Goal: Communication & Community: Answer question/provide support

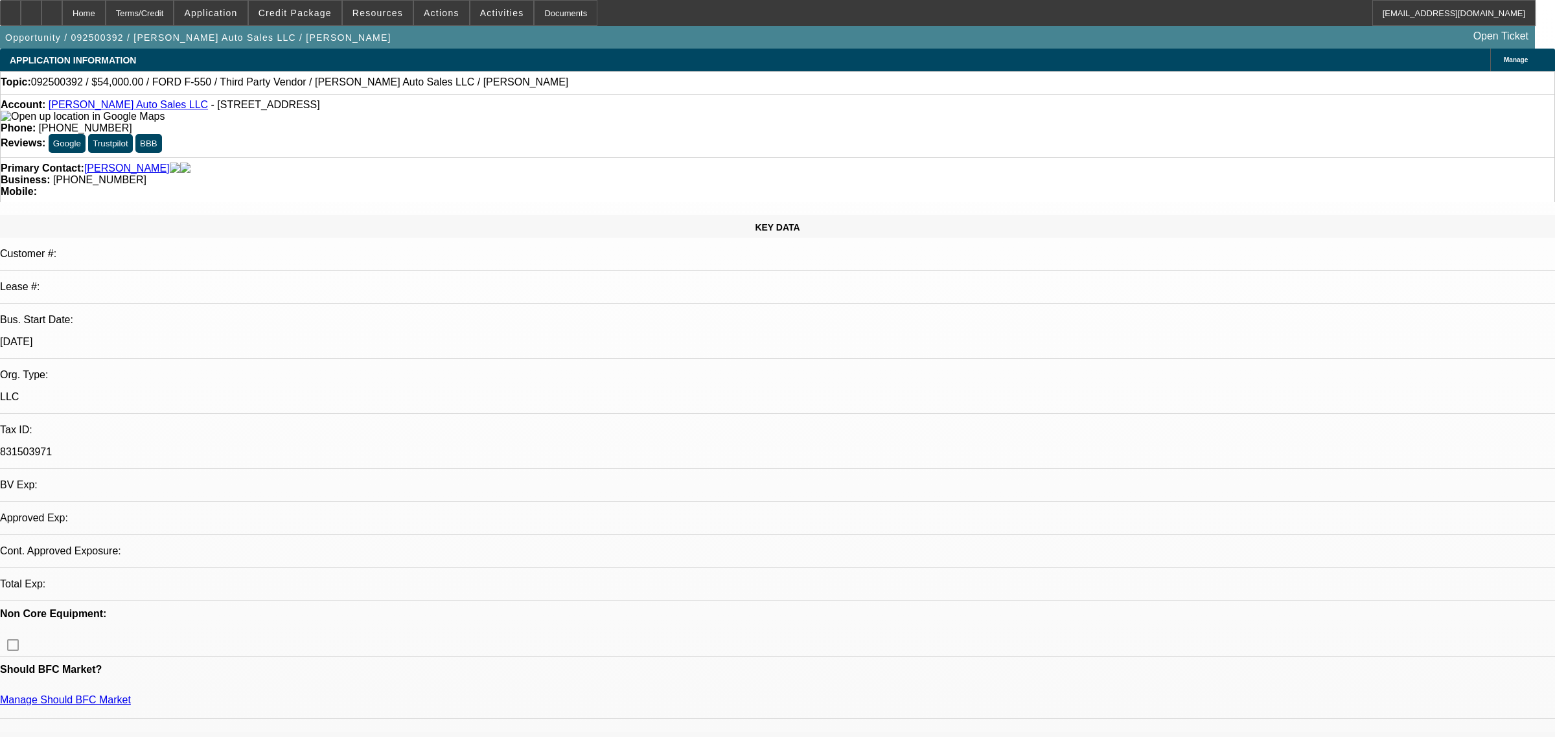
select select "0"
select select "2"
select select "0"
select select "6"
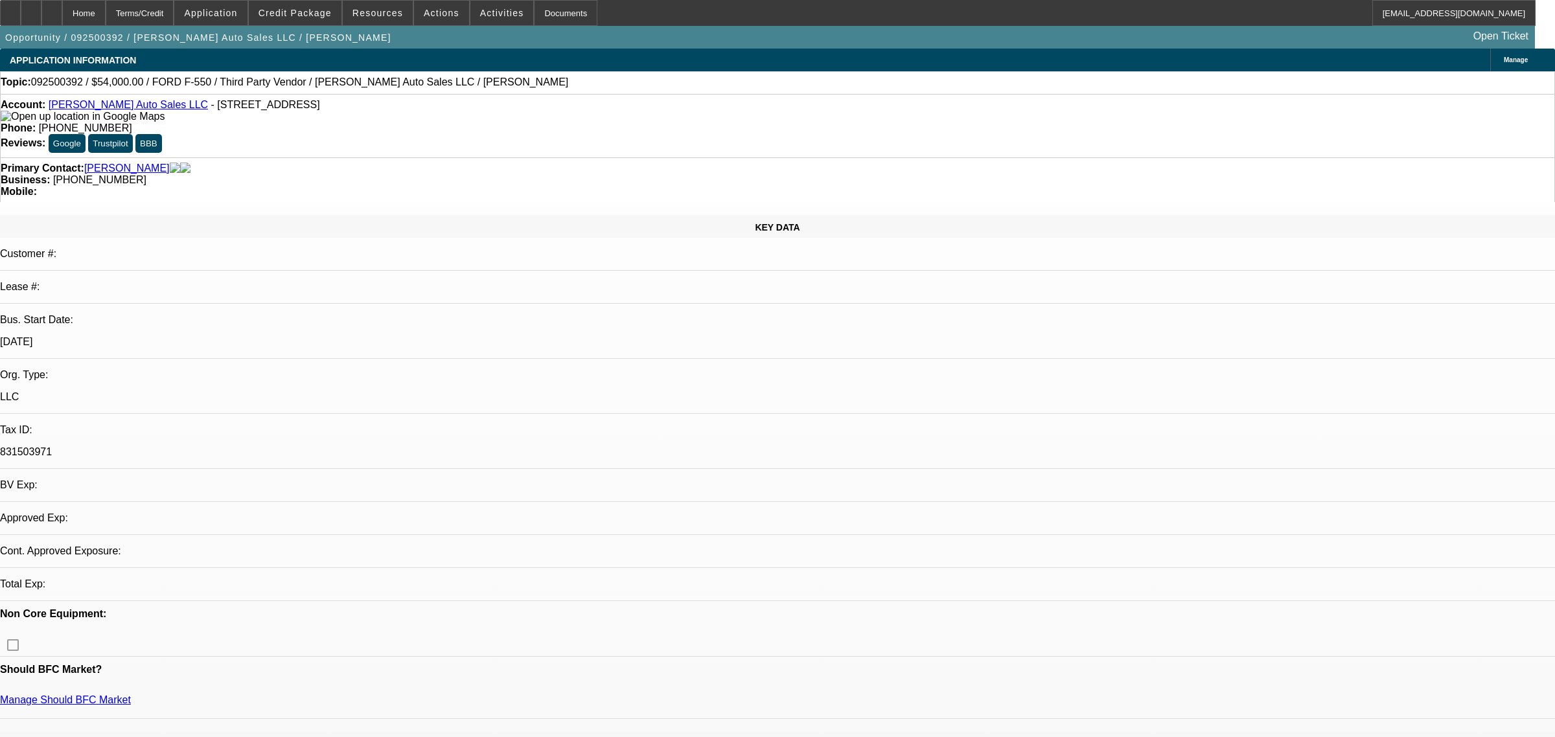
select select "0"
select select "2"
select select "0"
select select "6"
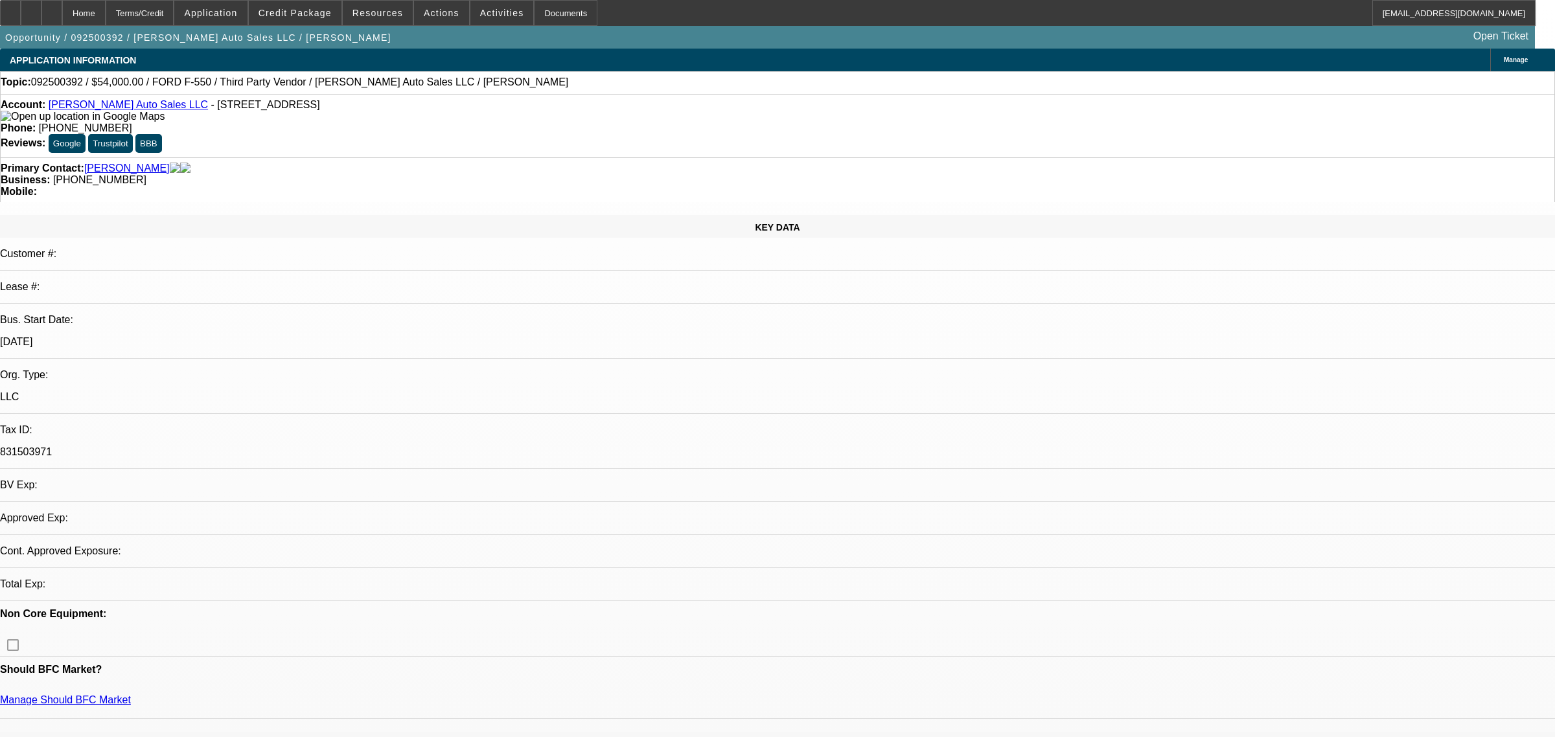
select select "0"
select select "2"
select select "0"
select select "6"
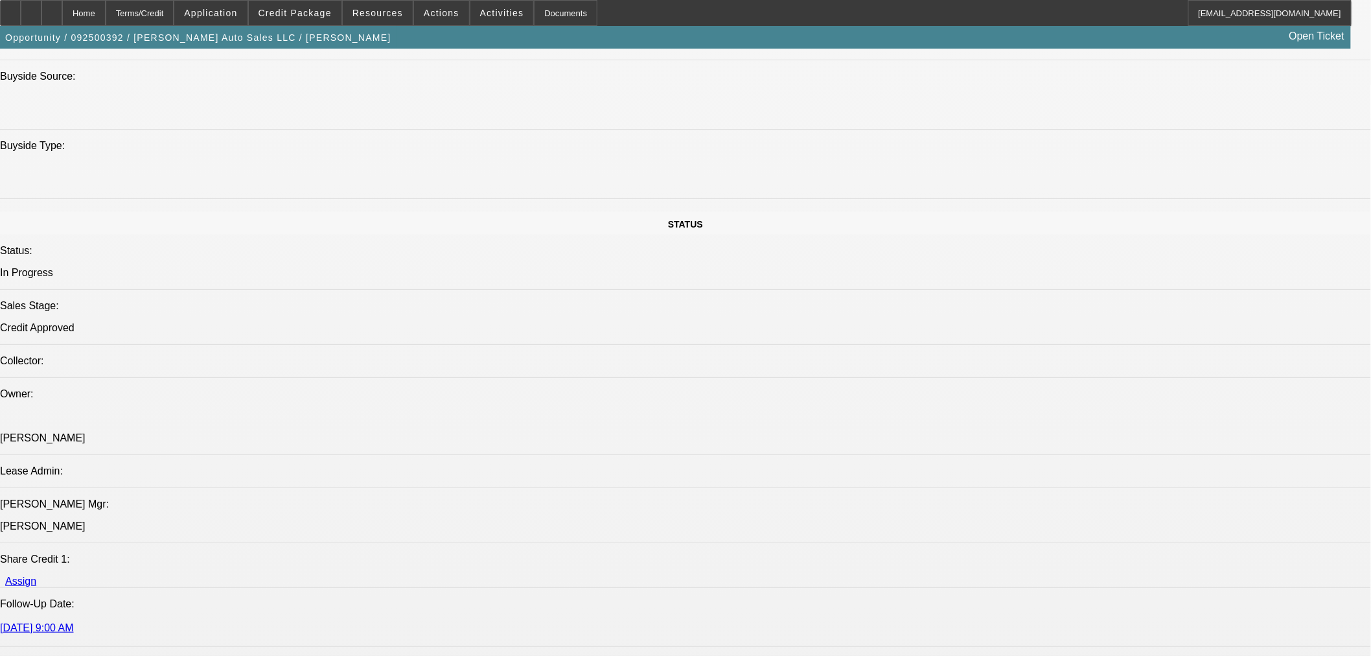
scroll to position [1439, 0]
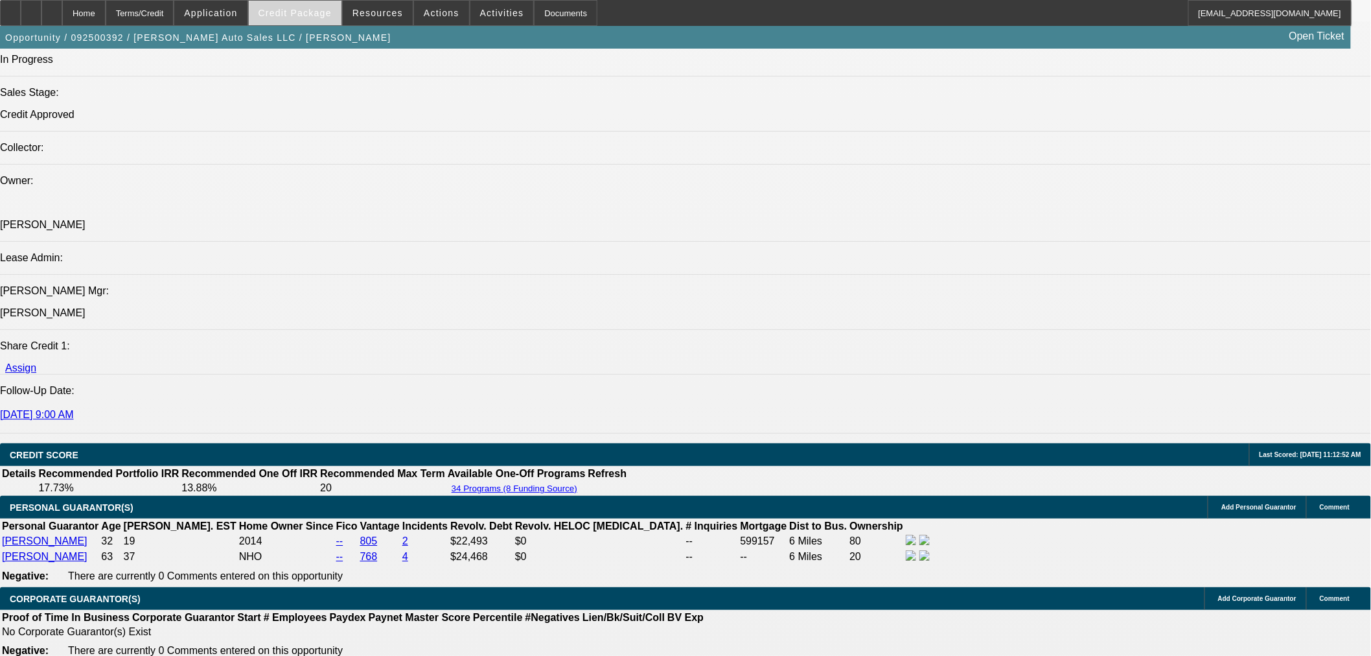
click at [302, 12] on span "Credit Package" at bounding box center [294, 13] width 73 height 10
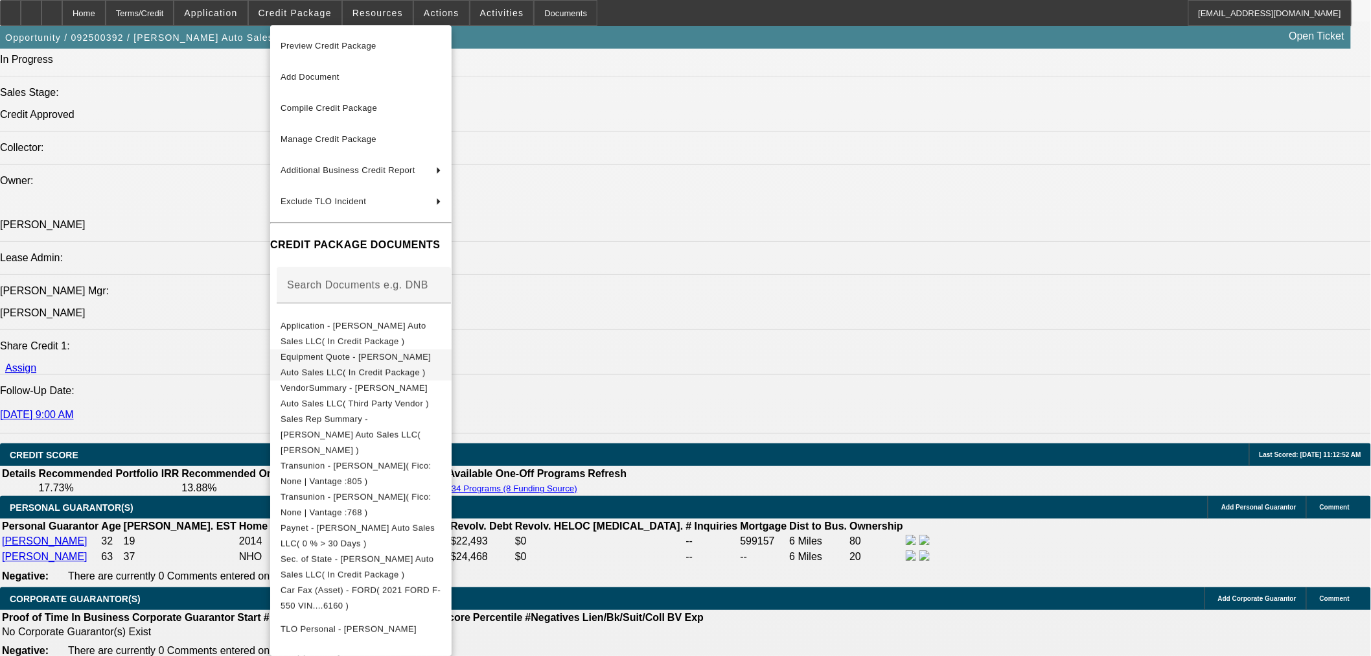
drag, startPoint x: 354, startPoint y: 347, endPoint x: 357, endPoint y: 364, distance: 17.2
click at [357, 364] on button "Equipment Quote - Diehl's Auto Sales LLC( In Credit Package )" at bounding box center [360, 363] width 181 height 31
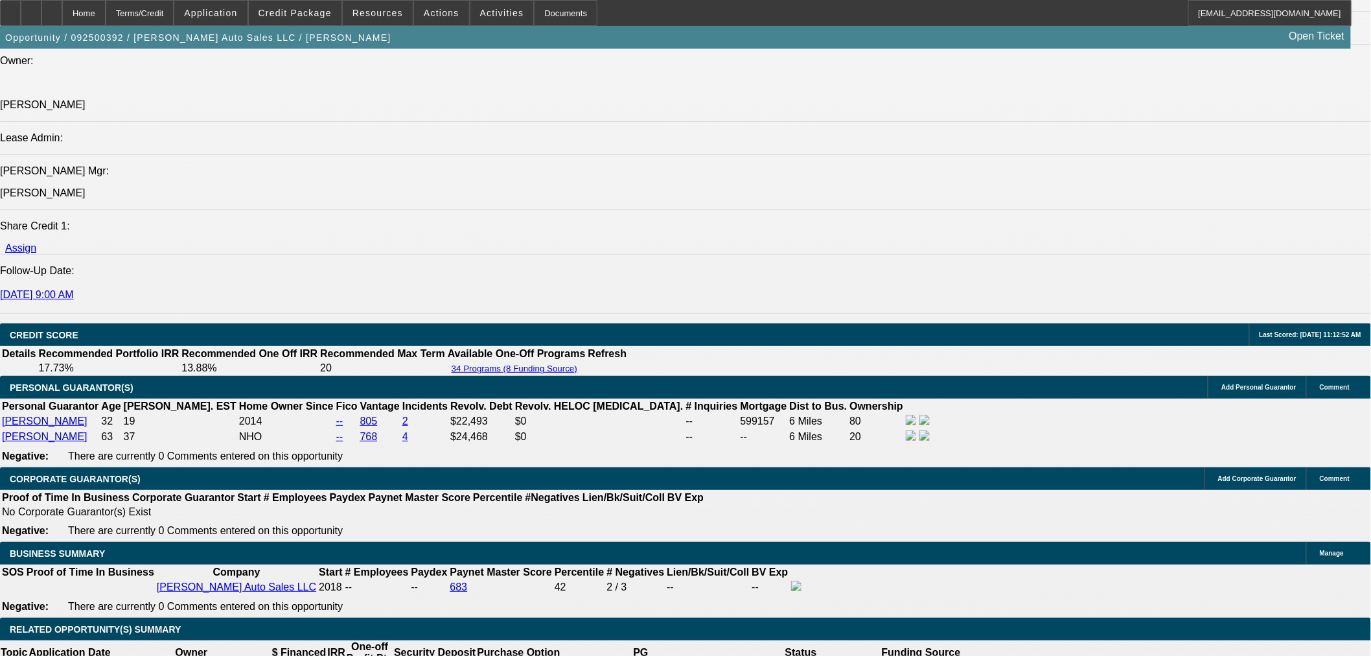
scroll to position [1799, 0]
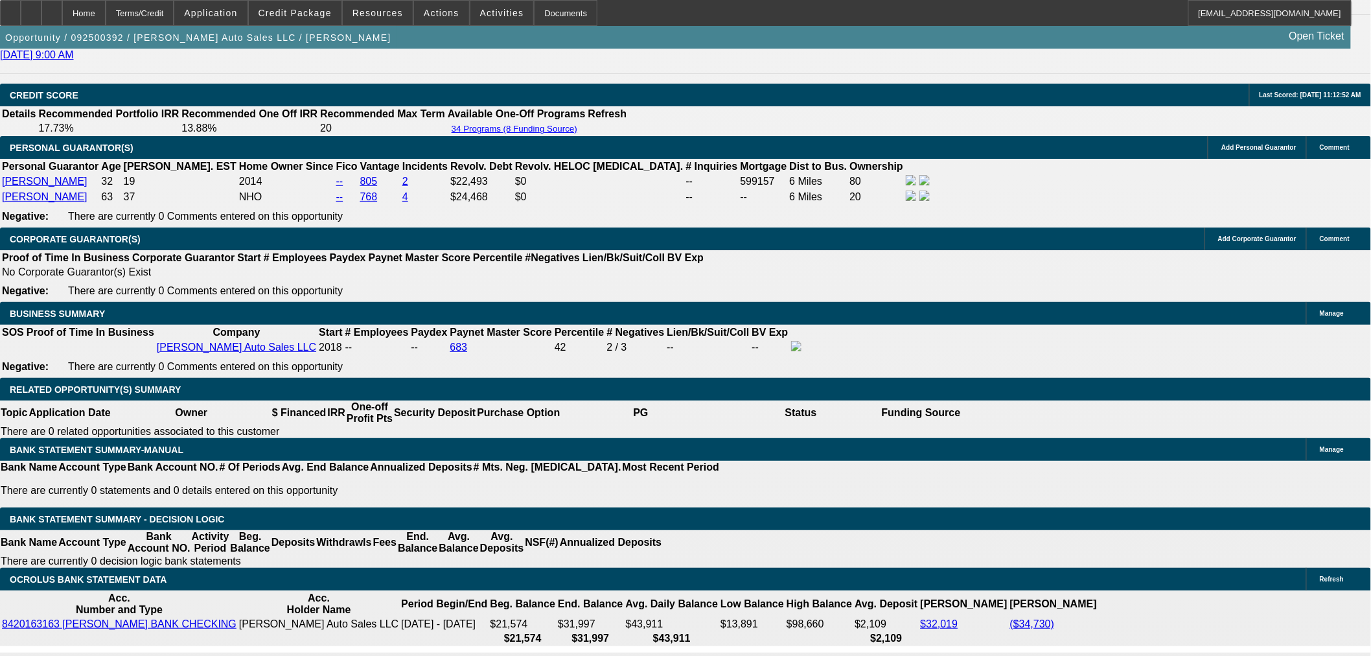
drag, startPoint x: 301, startPoint y: 358, endPoint x: 326, endPoint y: 358, distance: 25.9
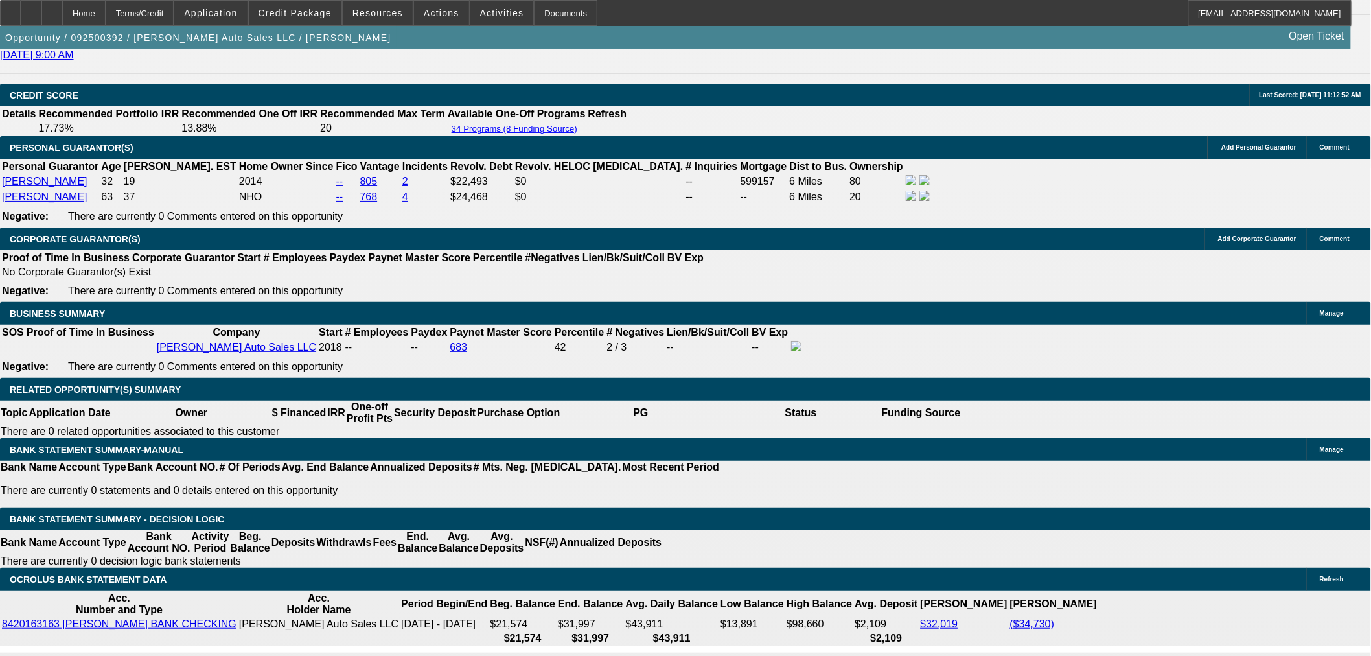
drag, startPoint x: 293, startPoint y: 212, endPoint x: 328, endPoint y: 217, distance: 35.4
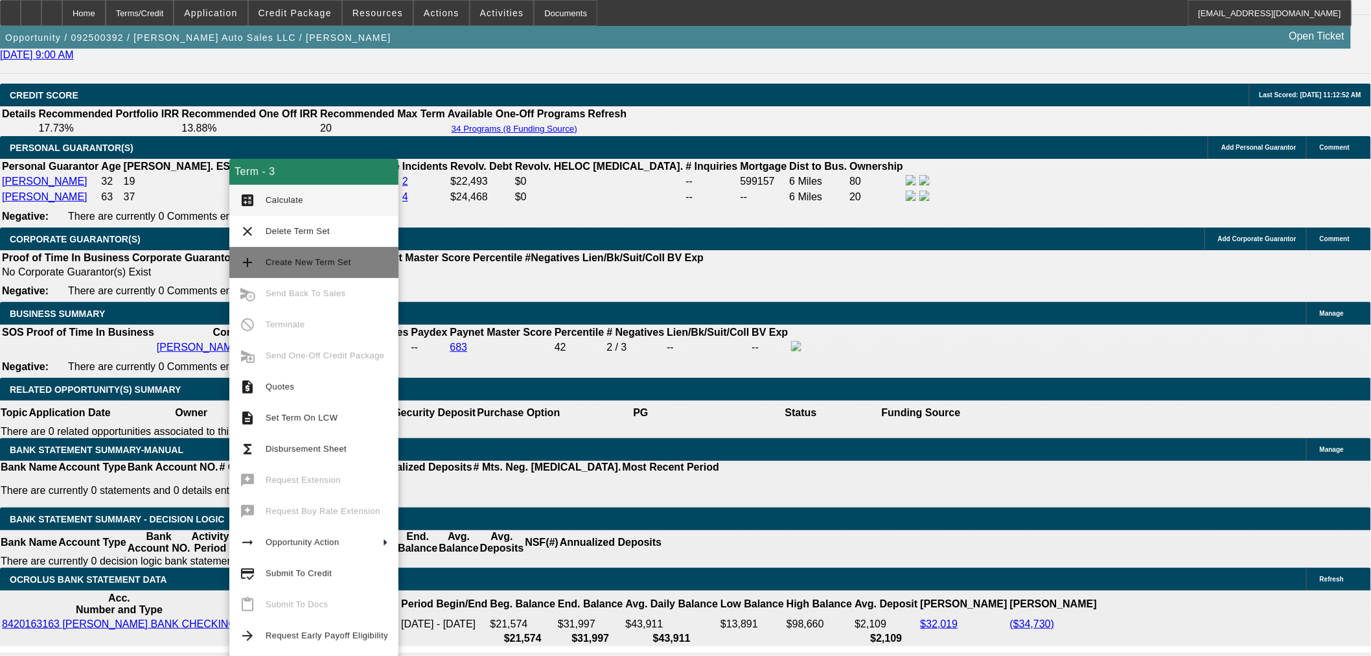
click at [330, 264] on span "Create New Term Set" at bounding box center [309, 262] width 86 height 10
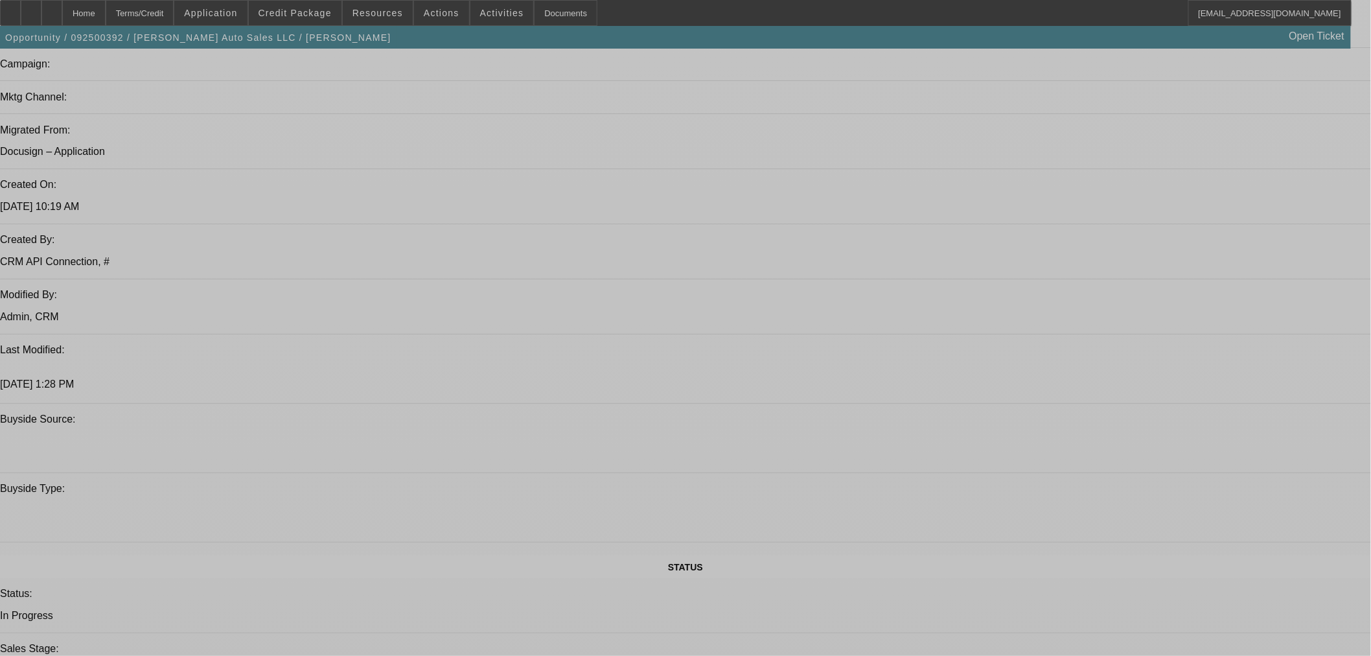
select select "0"
select select "2"
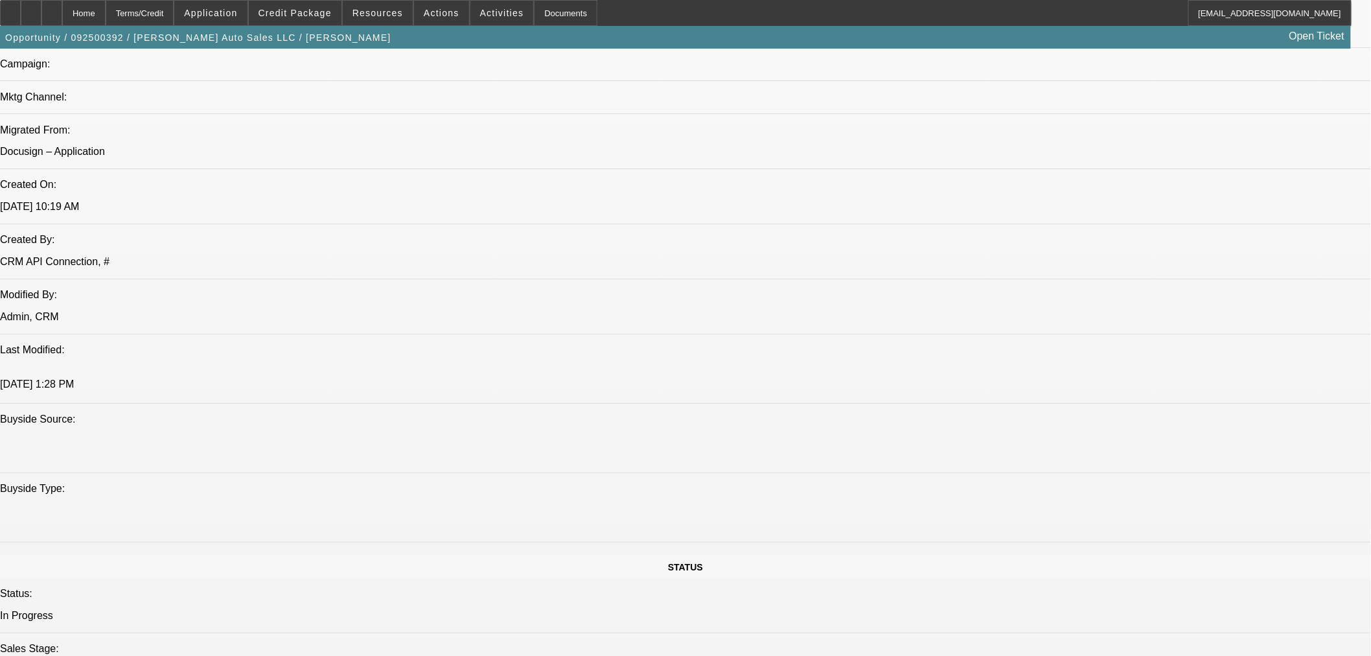
select select "0"
select select "6"
select select "0"
select select "2"
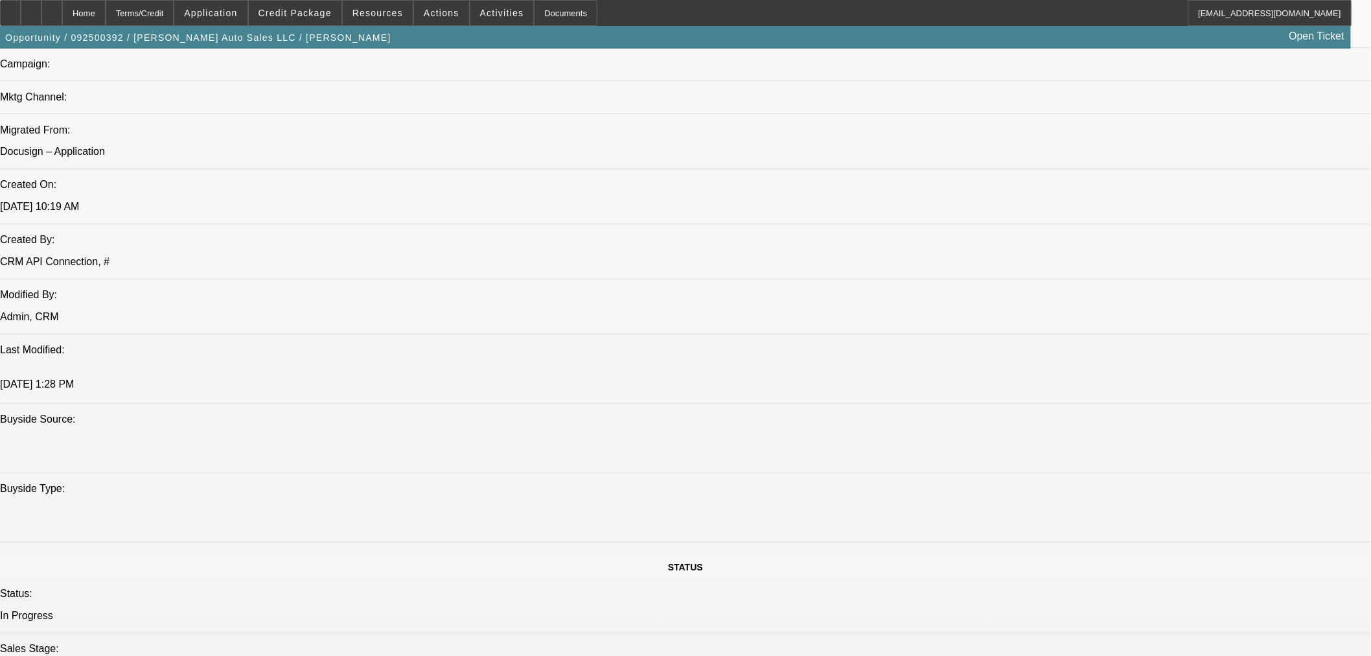
select select "0"
select select "6"
select select "0"
select select "2"
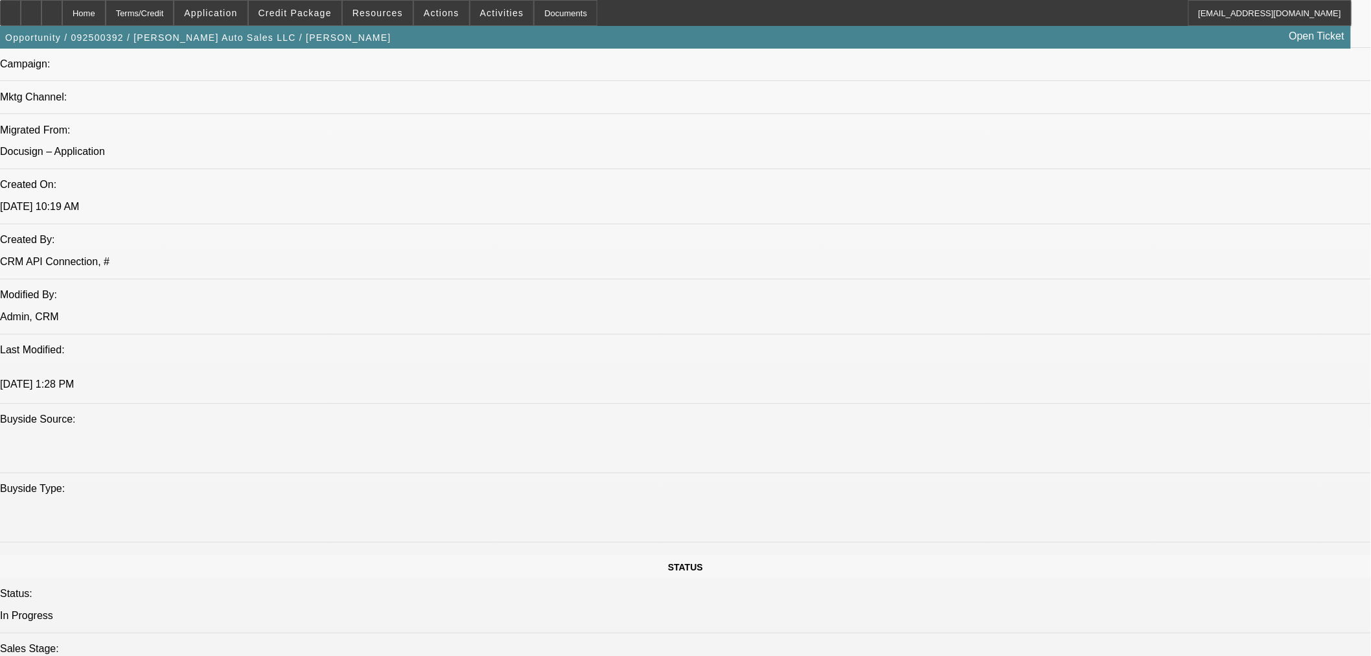
select select "0"
select select "6"
select select "0"
select select "2"
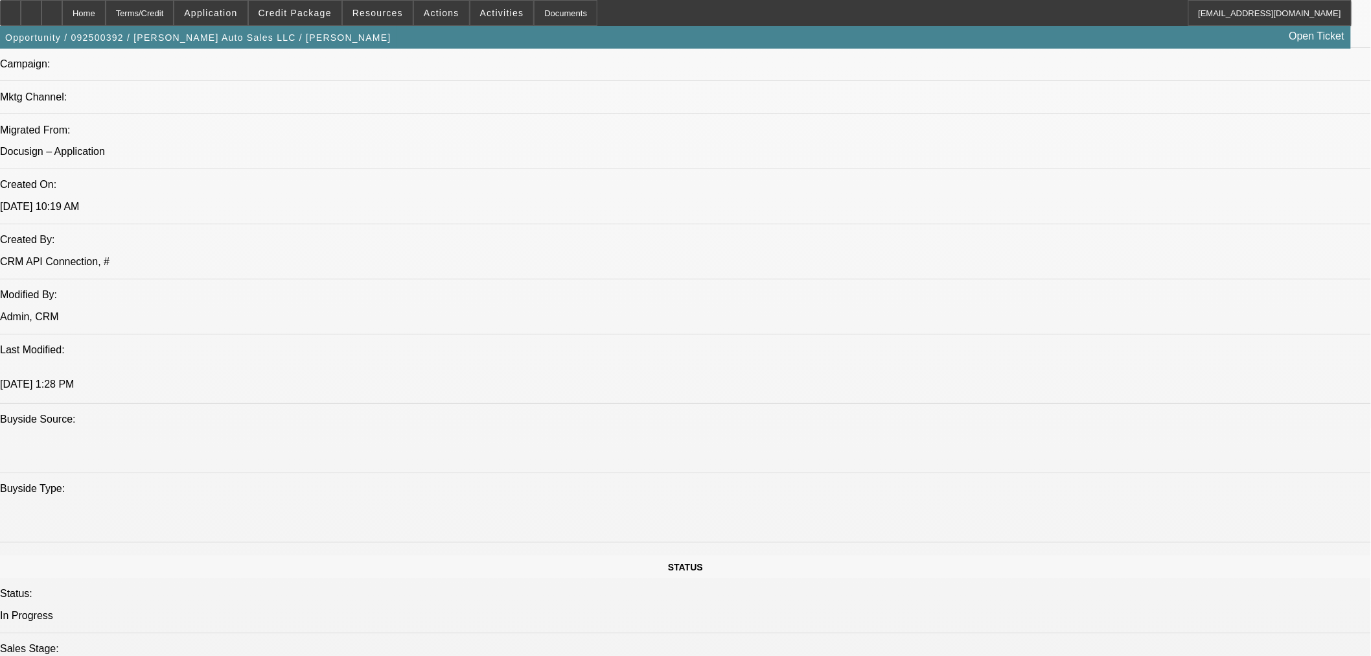
select select "0"
select select "6"
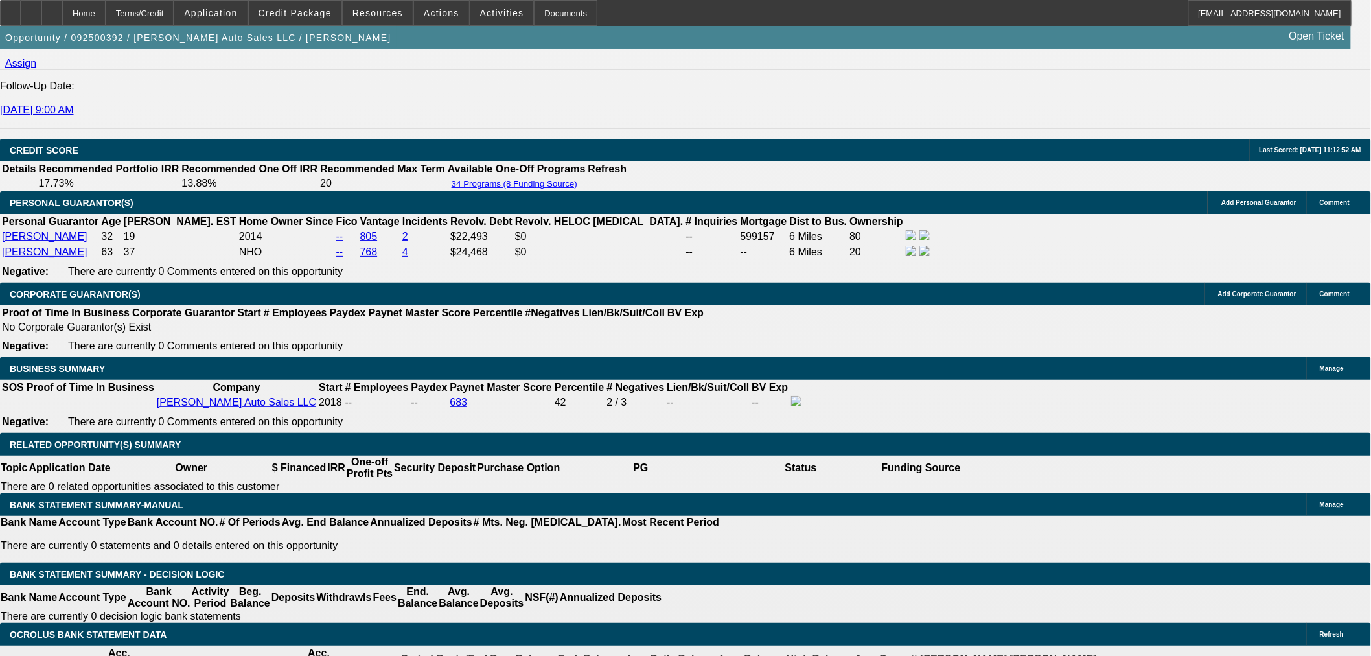
type input "6"
type input "UNKNOWN"
type input "$9,325.57"
type input "$18,651.14"
type input "60"
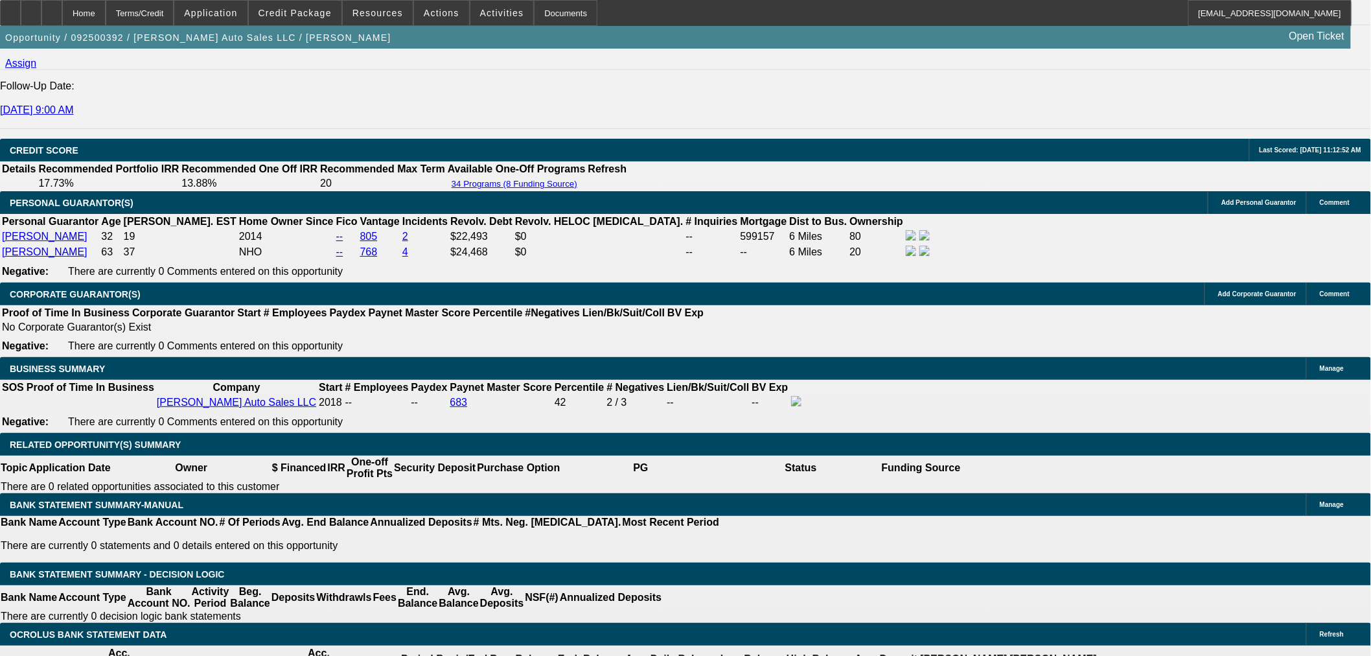
type input "$1,209.35"
type input "$2,418.70"
type input "60"
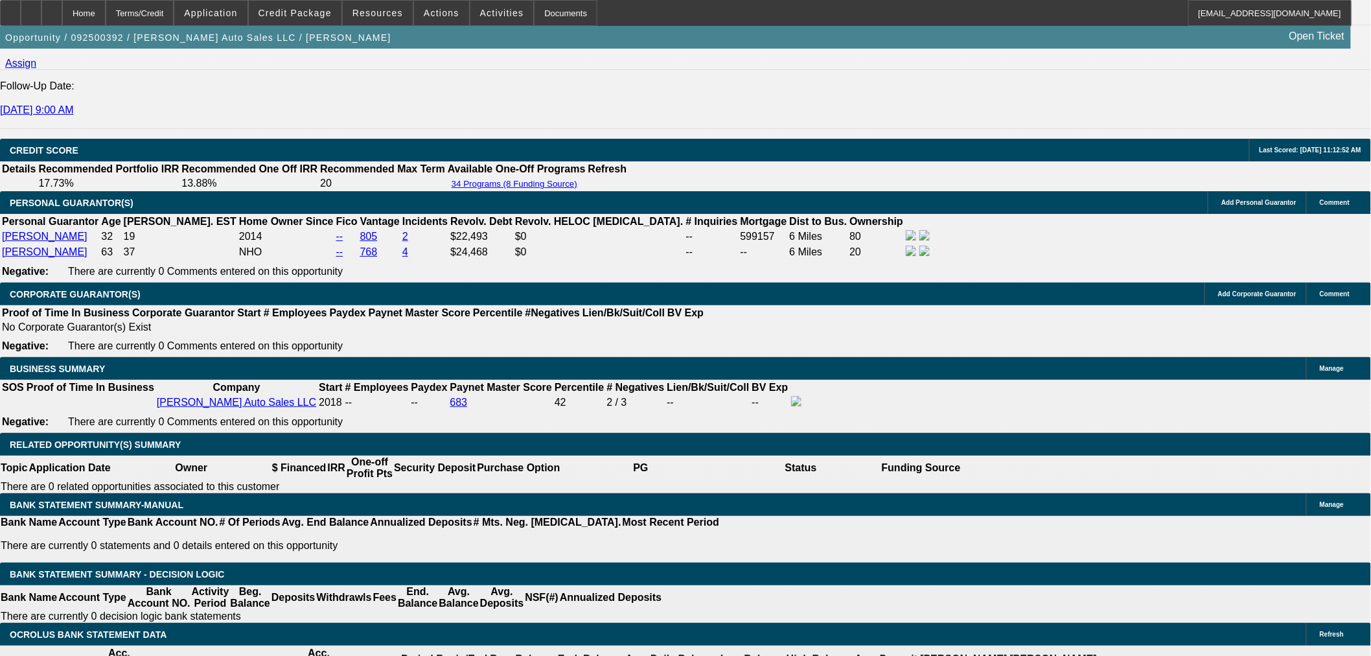
type input "8"
type input "$1,094.93"
type input "$2,189.86"
type input "8"
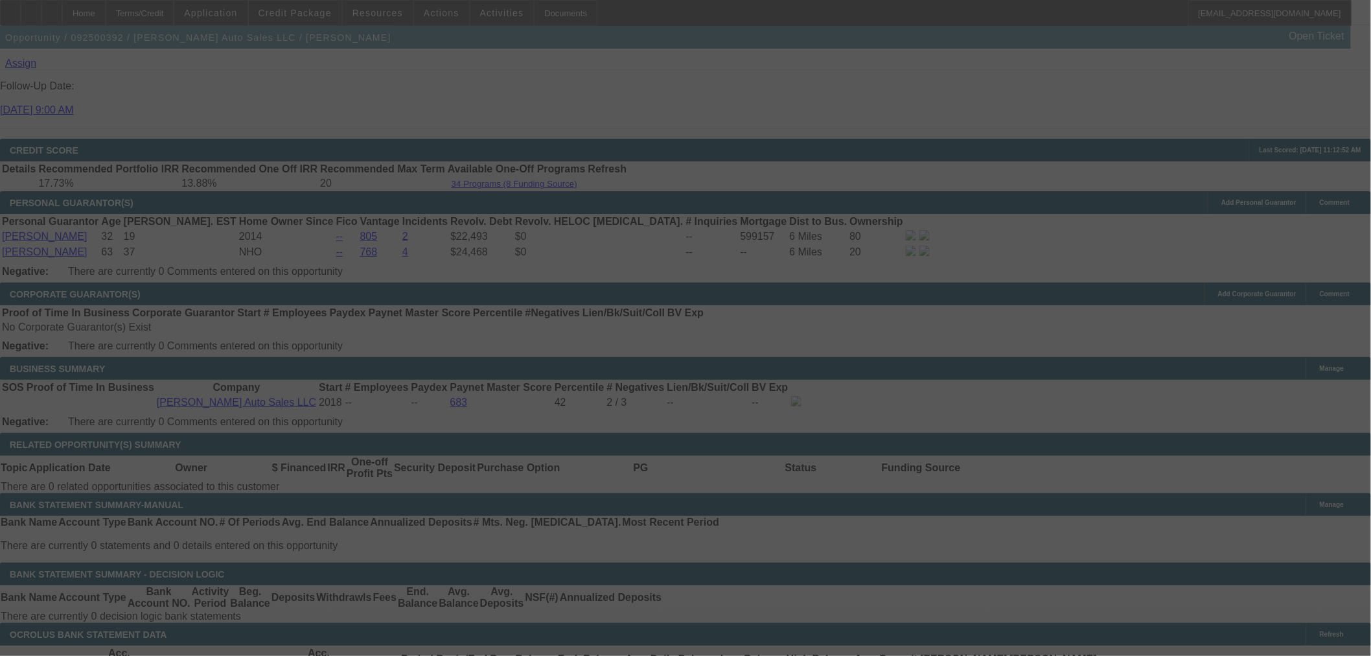
select select "0"
select select "2"
select select "0"
select select "6"
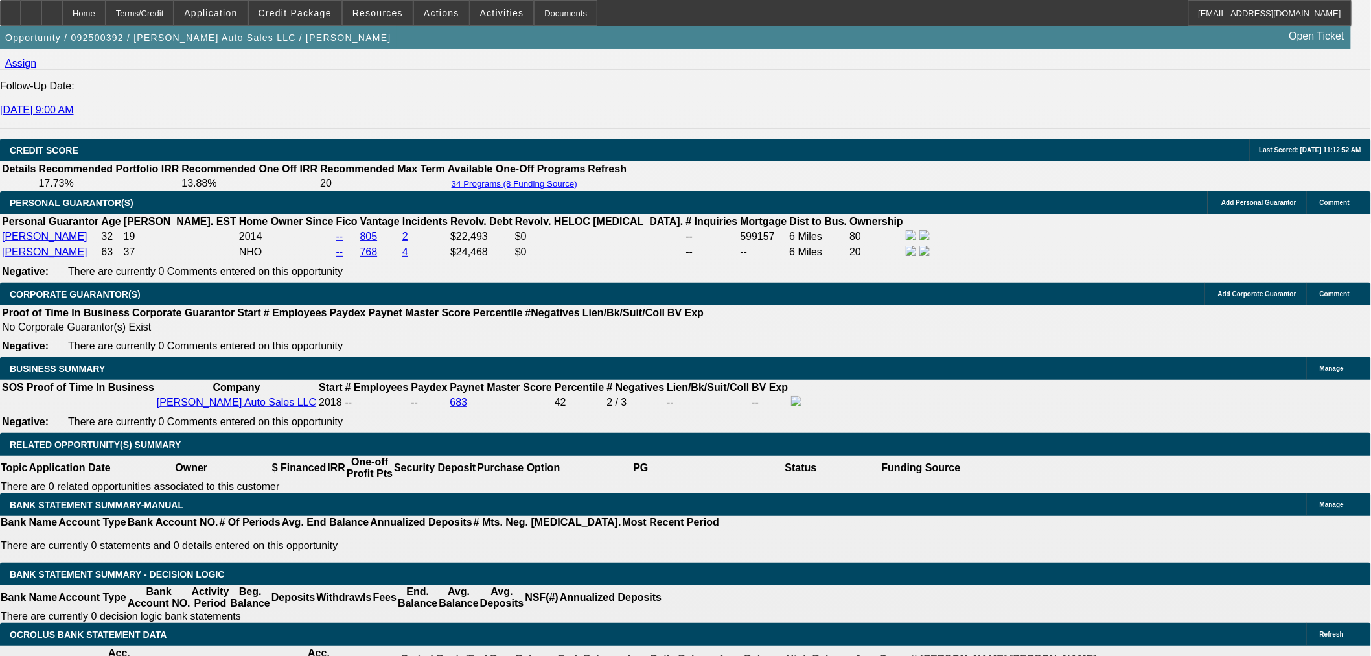
type input "UNKNOWN"
type input "4"
type input "$27,451.50"
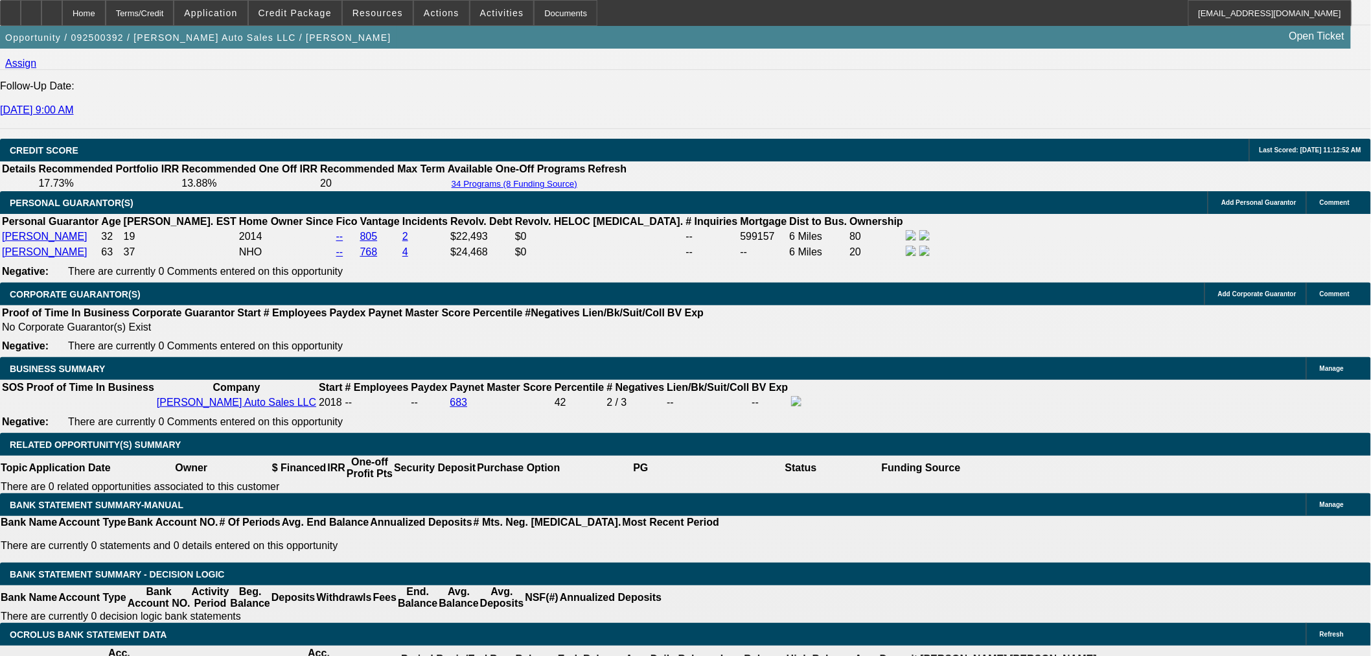
type input "$13,725.75"
type input "48"
type input "$2,636.60"
type input "$1,318.30"
type input "48"
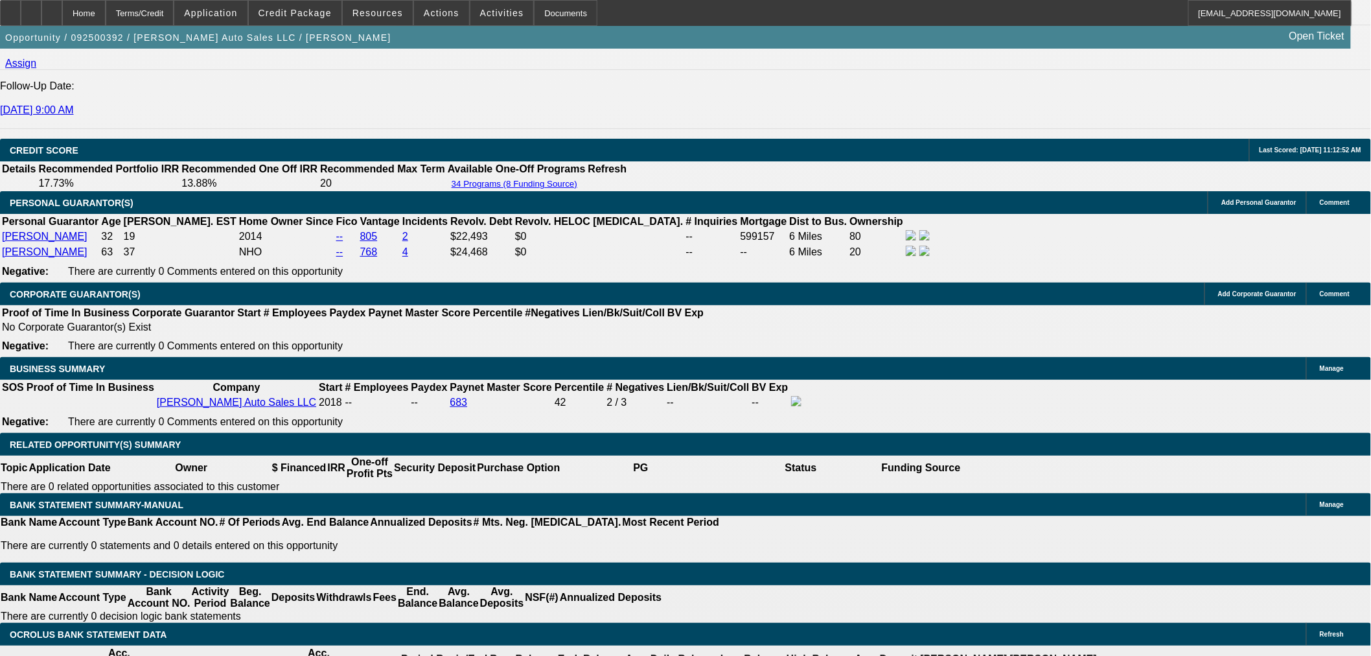
type input "$1,318.30"
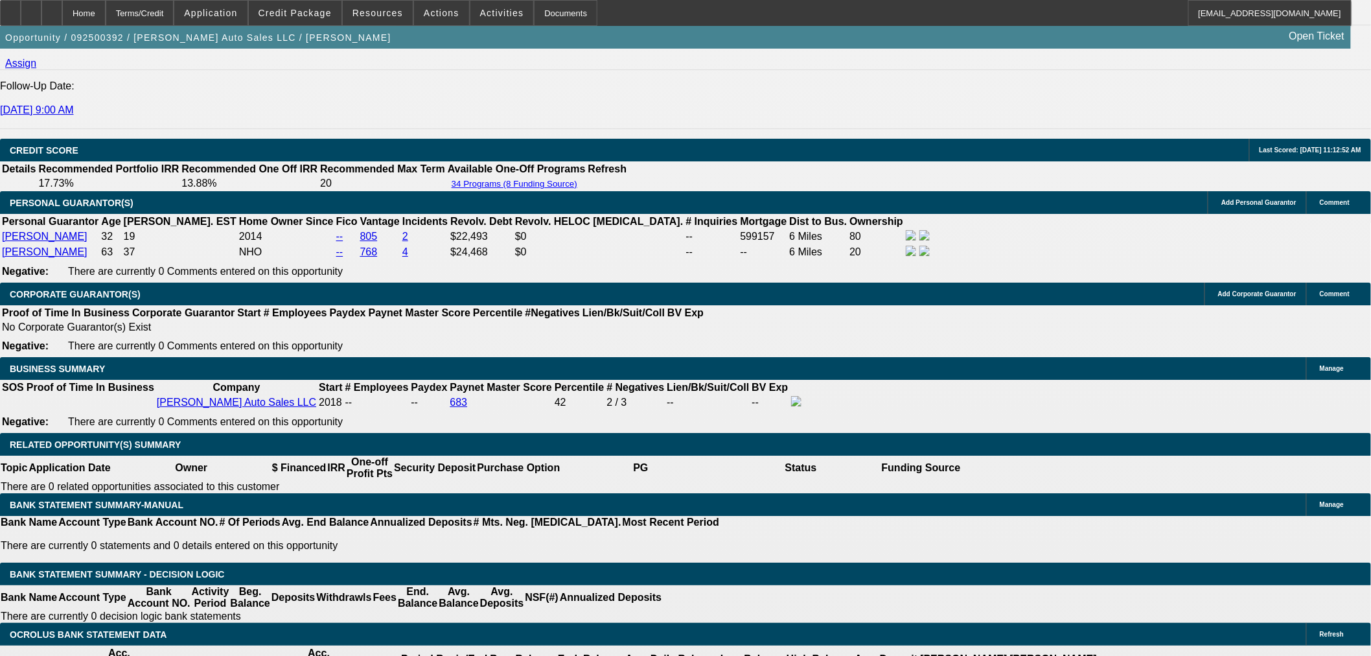
drag, startPoint x: 1096, startPoint y: 212, endPoint x: 1093, endPoint y: 244, distance: 32.5
radio input "true"
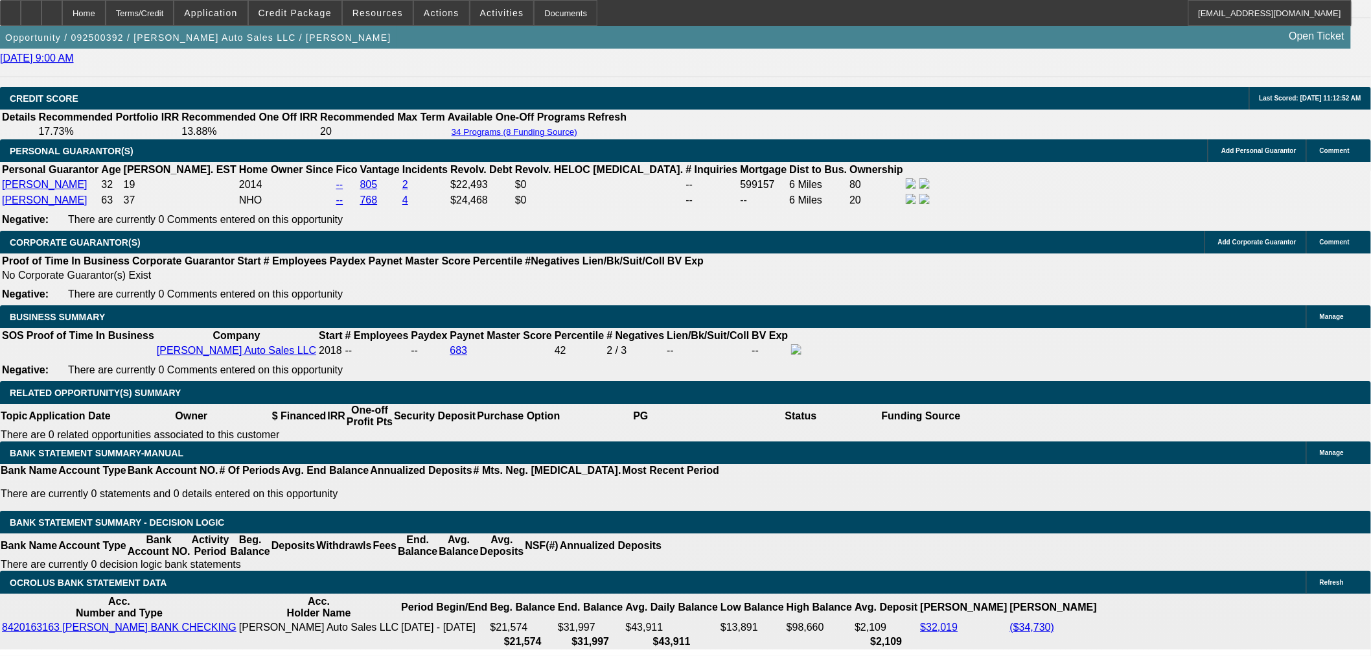
scroll to position [1672, 0]
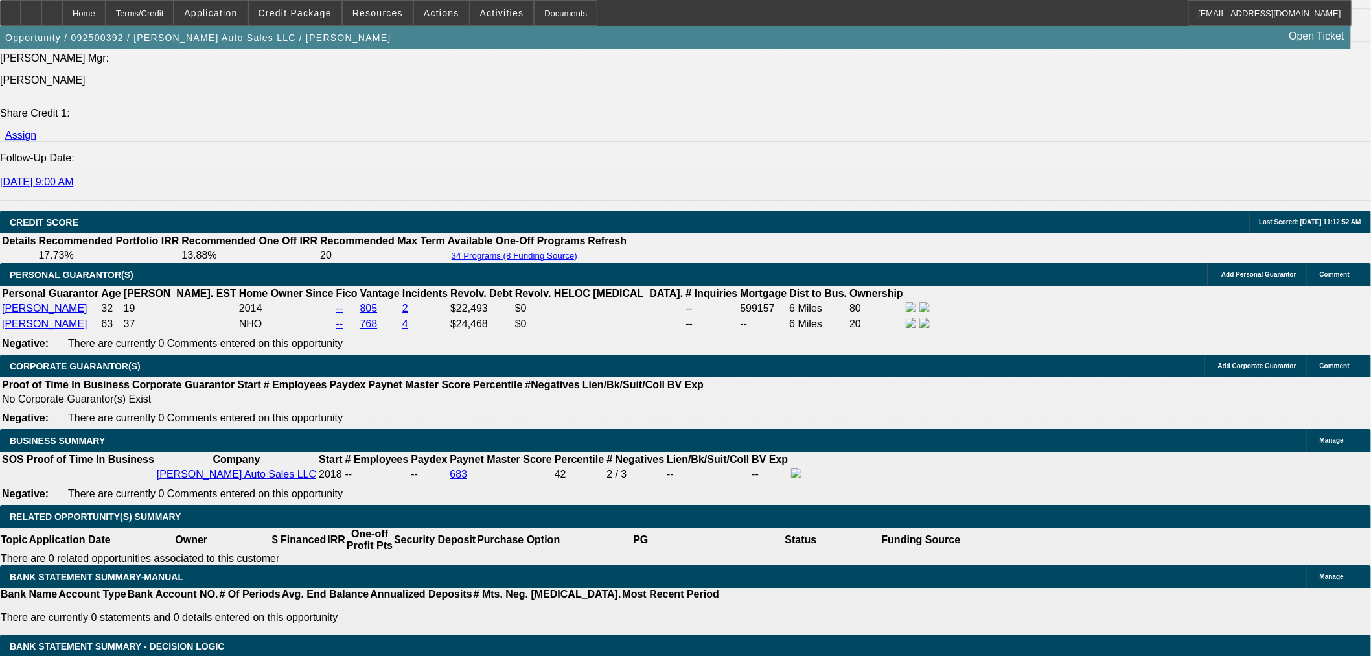
type textarea "A"
drag, startPoint x: 1038, startPoint y: 244, endPoint x: 1062, endPoint y: 246, distance: 24.7
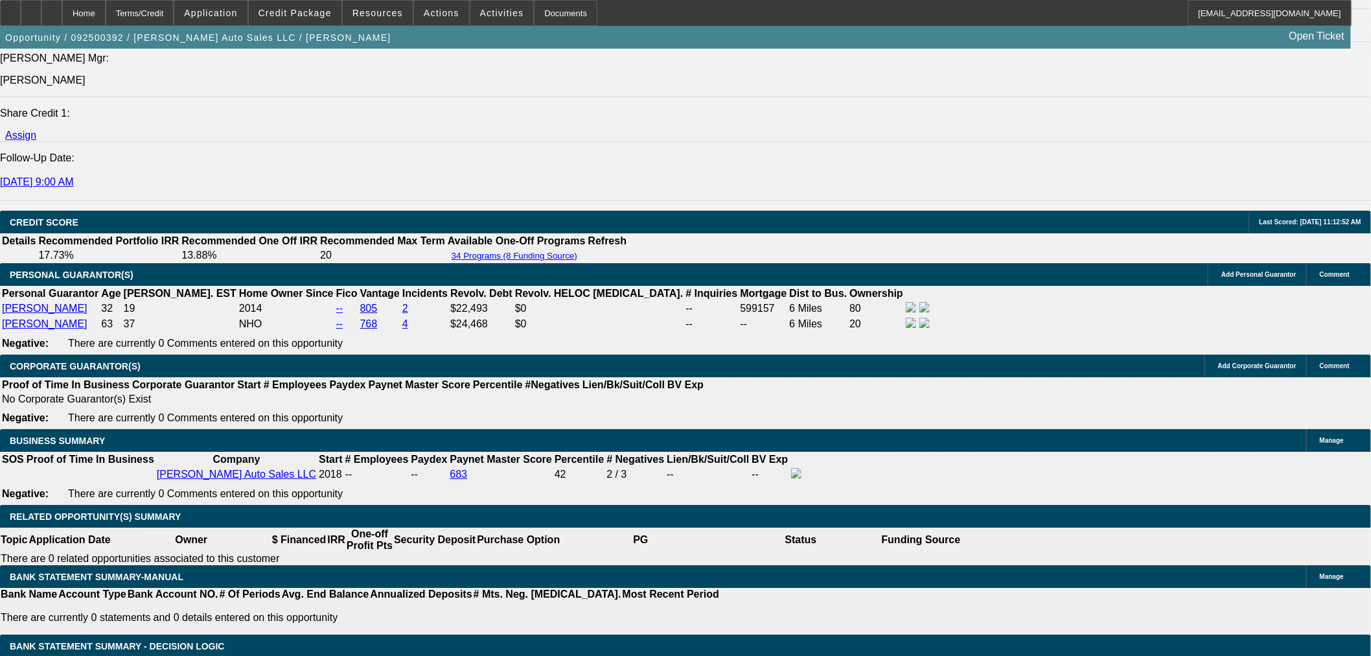
drag, startPoint x: 1064, startPoint y: 246, endPoint x: 1020, endPoint y: 246, distance: 43.4
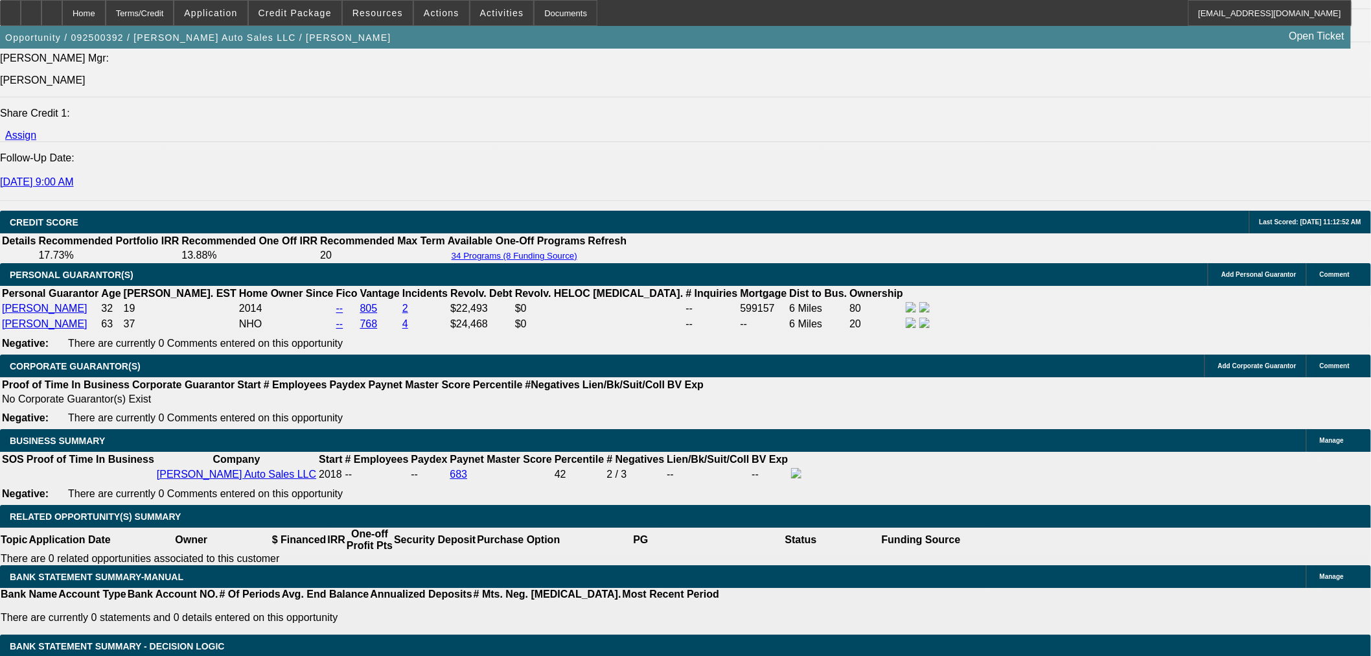
paste textarea "scentium"
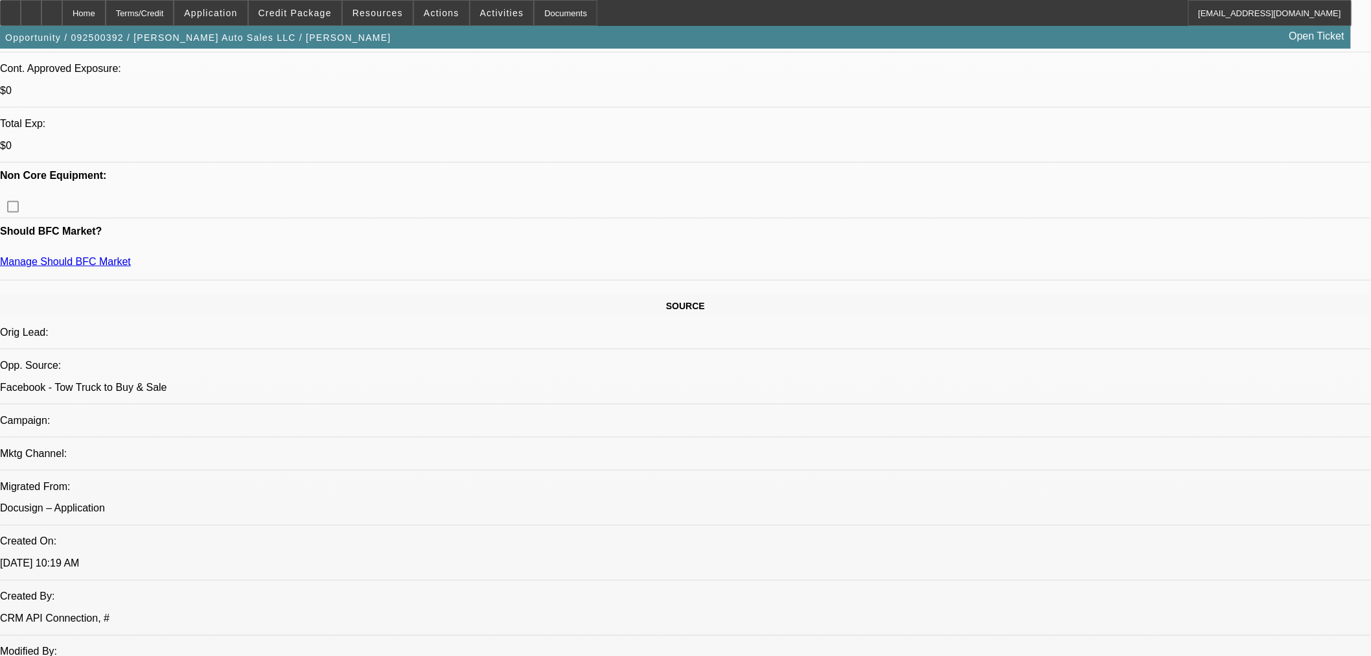
scroll to position [520, 0]
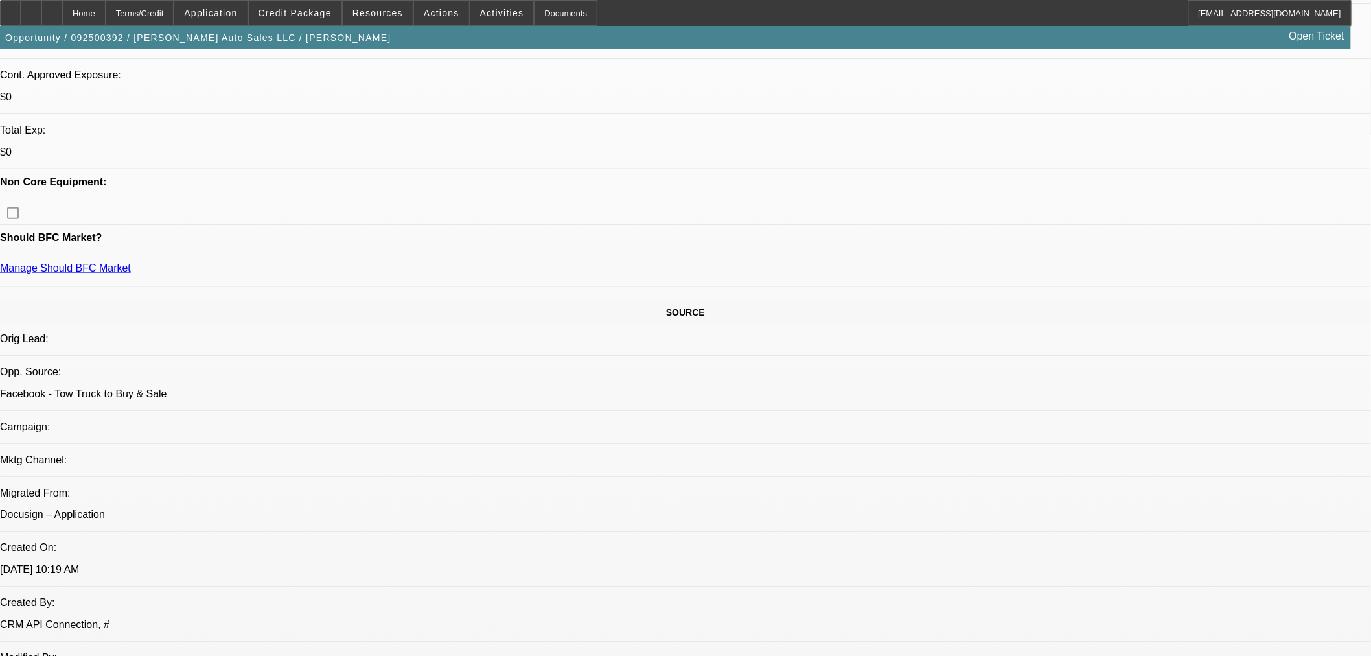
type textarea "Moving forward with Ascentium. Was able to get 8% for 48 months. They would do …"
drag, startPoint x: 1284, startPoint y: 307, endPoint x: 1273, endPoint y: 310, distance: 10.7
radio input "true"
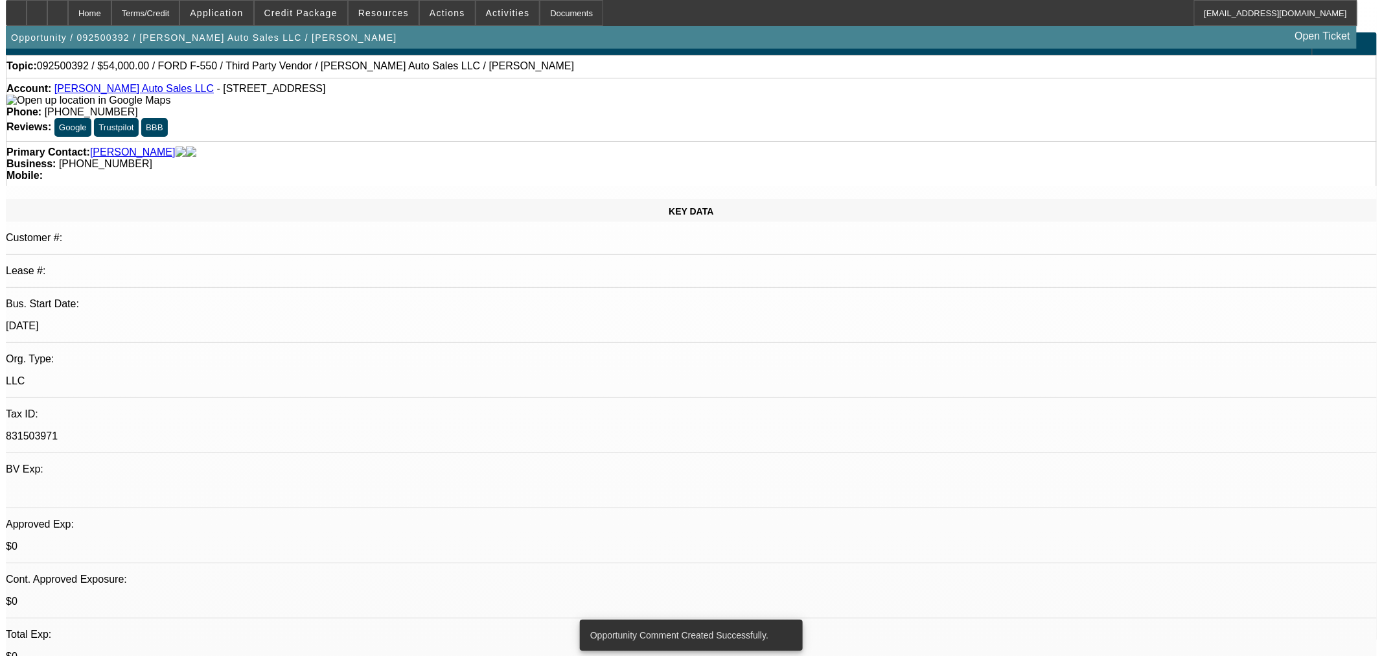
scroll to position [0, 0]
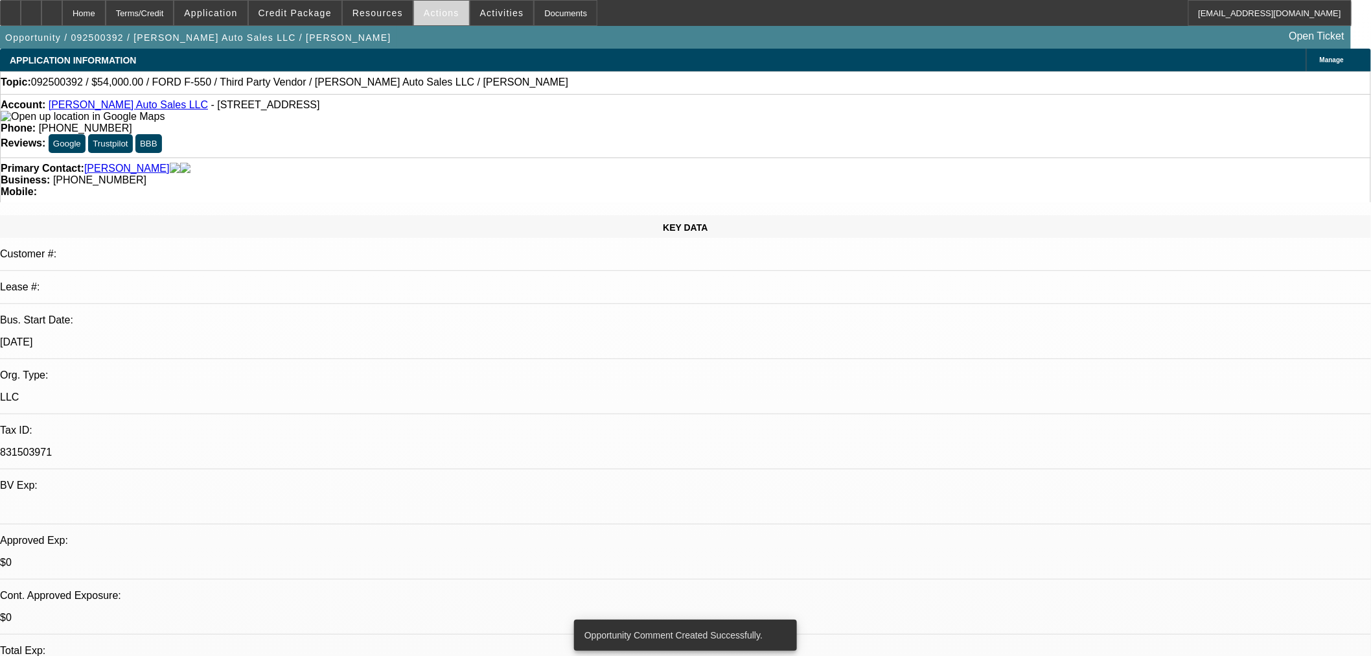
click at [434, 9] on span "Actions" at bounding box center [442, 13] width 36 height 10
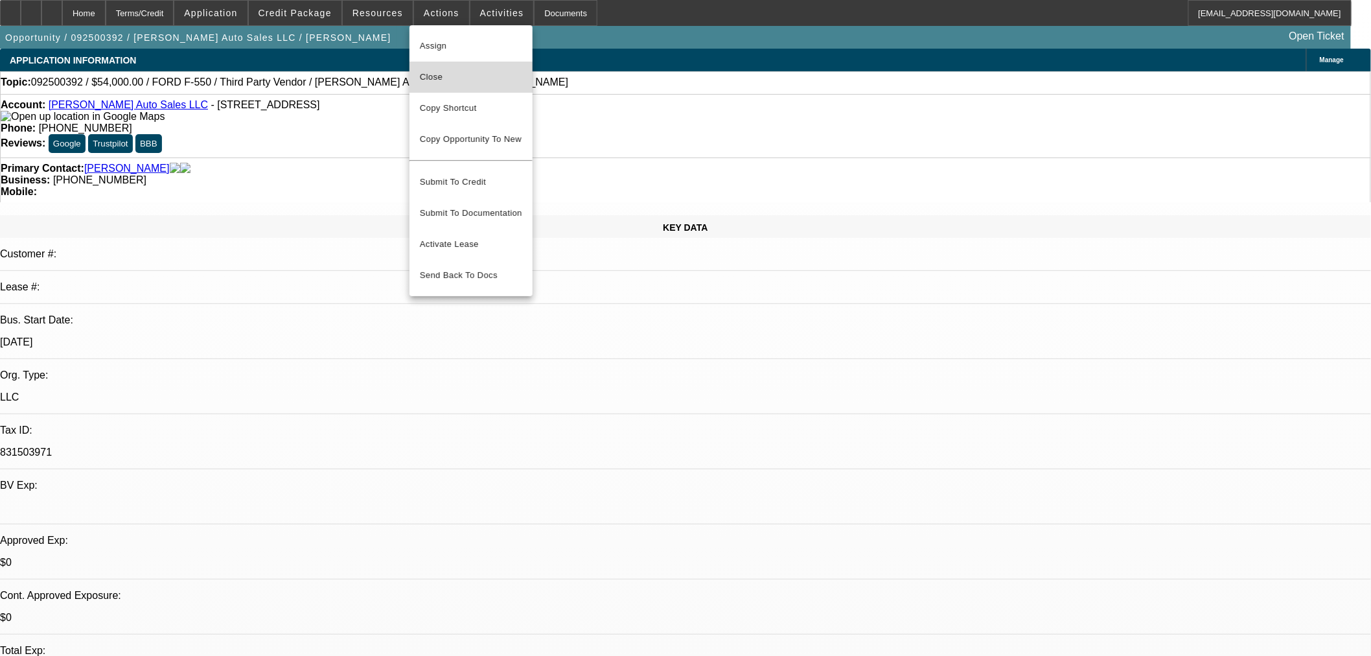
click at [464, 82] on span "Close" at bounding box center [471, 77] width 102 height 16
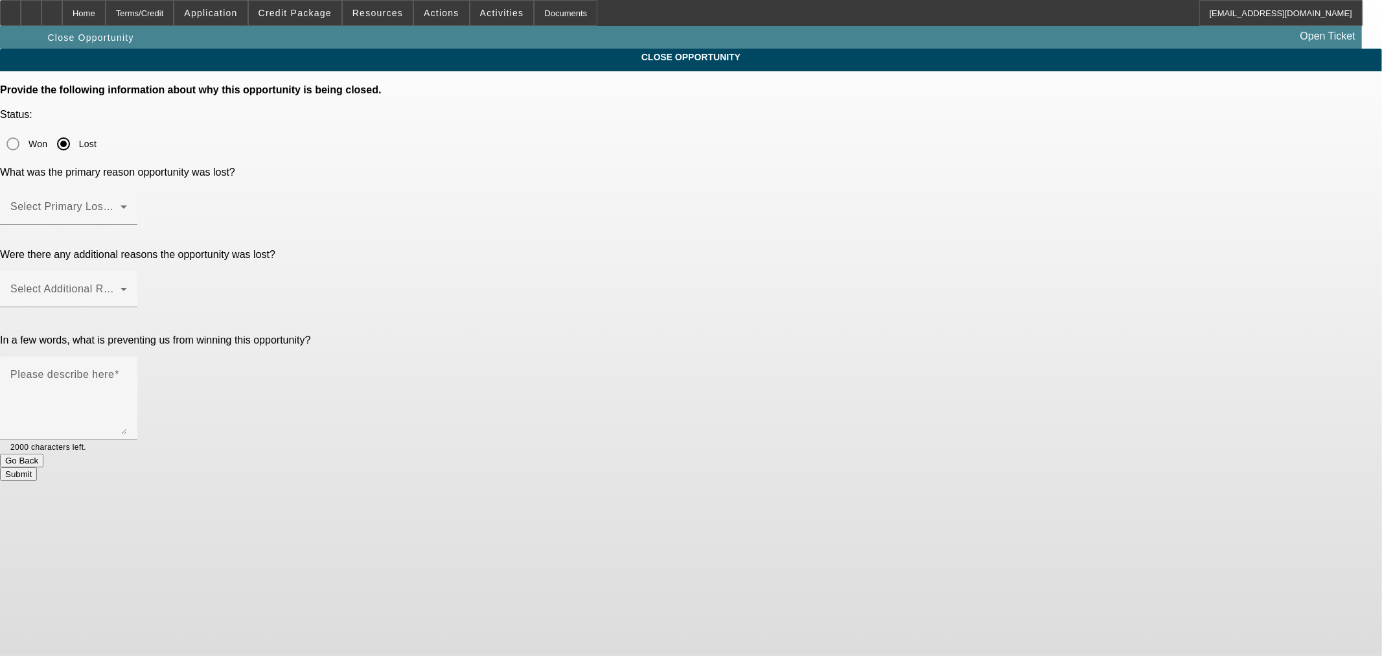
click at [120, 204] on span at bounding box center [65, 212] width 110 height 16
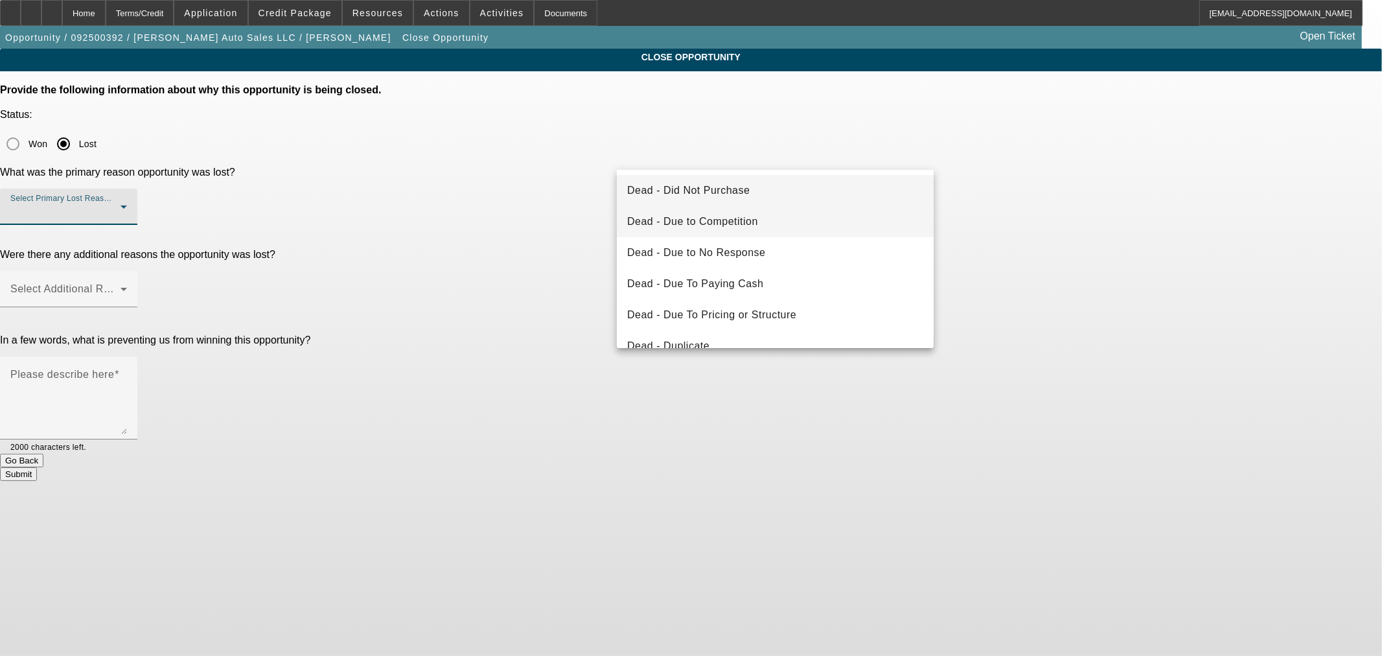
click at [771, 214] on mat-option "Dead - Due to Competition" at bounding box center [775, 221] width 317 height 31
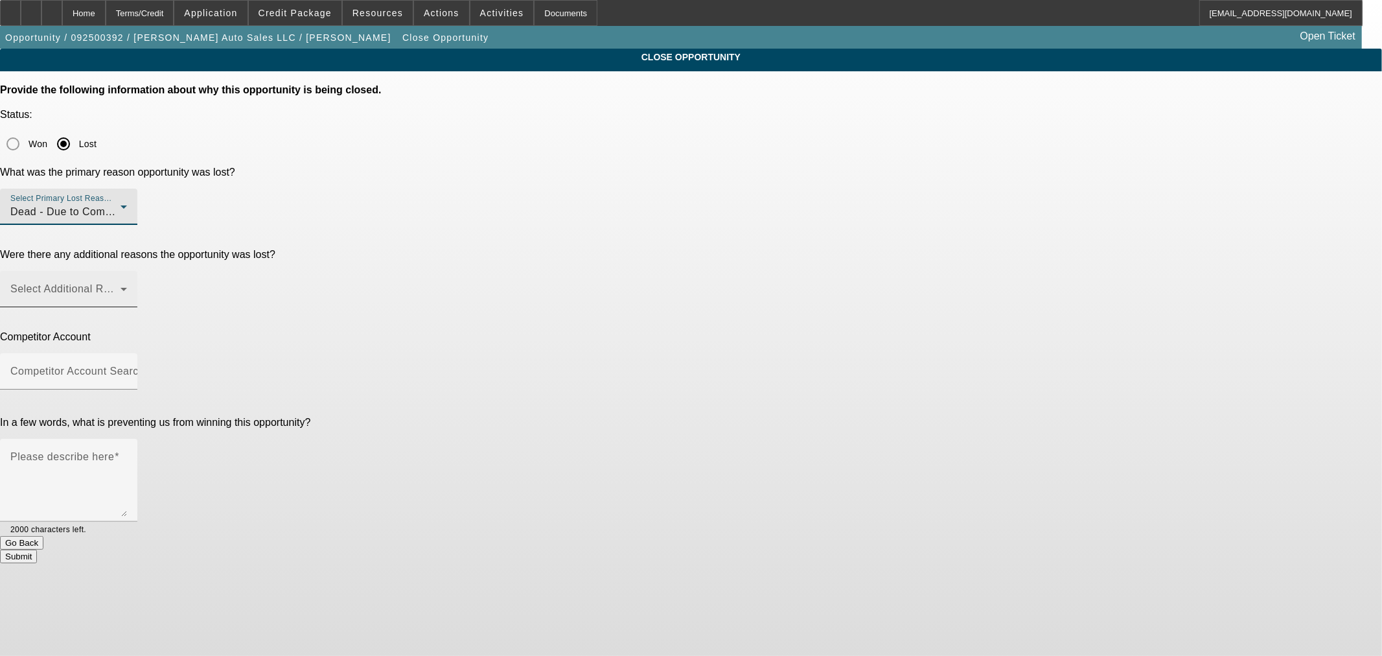
click at [127, 271] on div "Select Additional Reasons" at bounding box center [68, 289] width 117 height 36
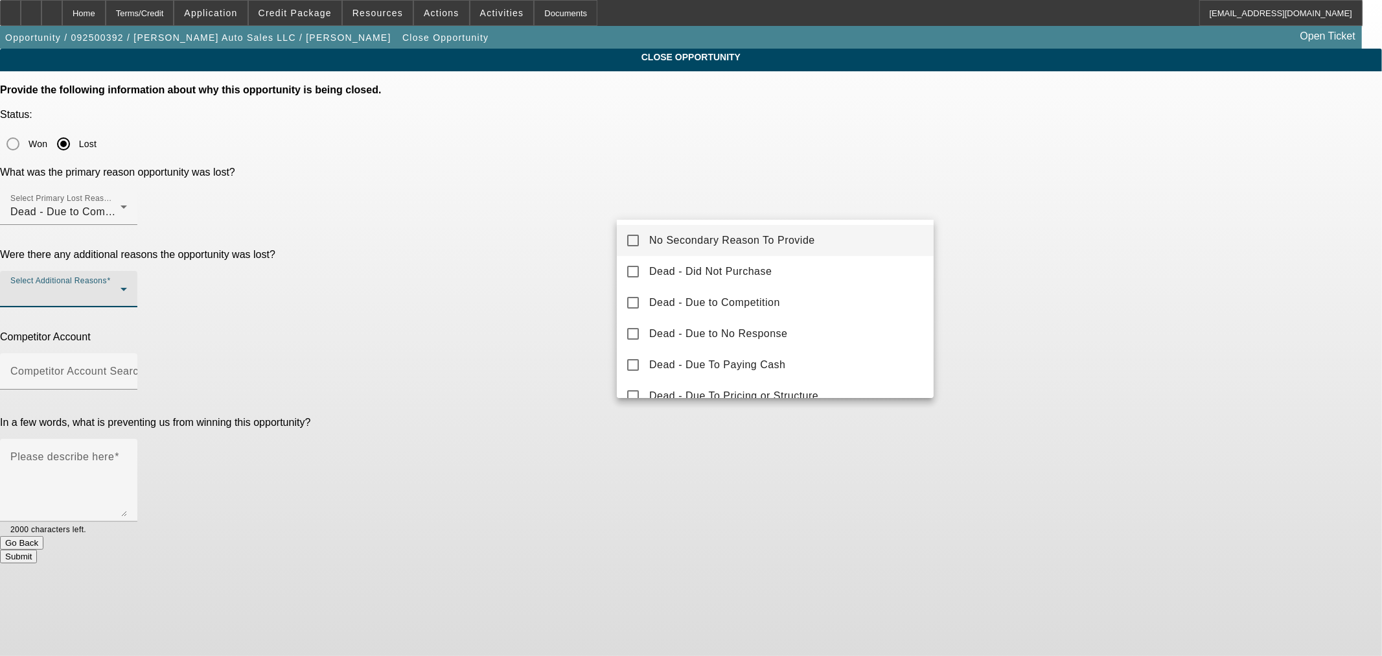
click at [578, 211] on div at bounding box center [691, 328] width 1382 height 656
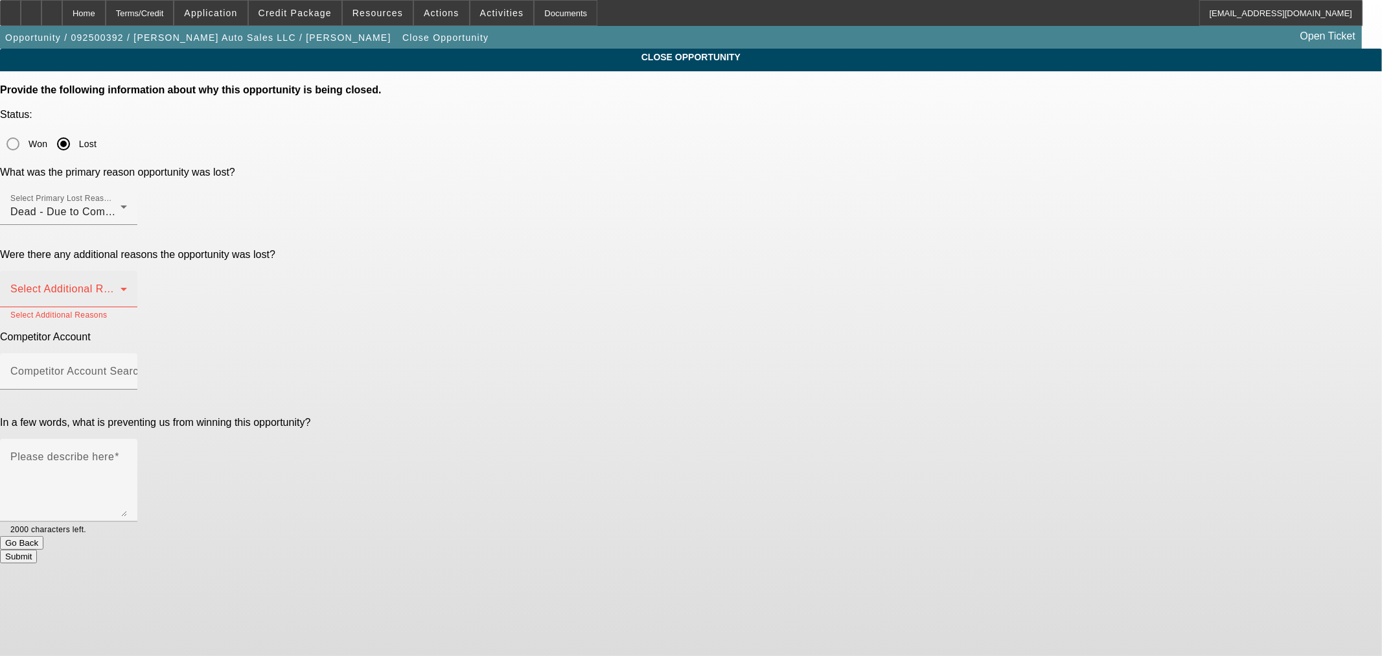
click at [120, 286] on span at bounding box center [65, 294] width 110 height 16
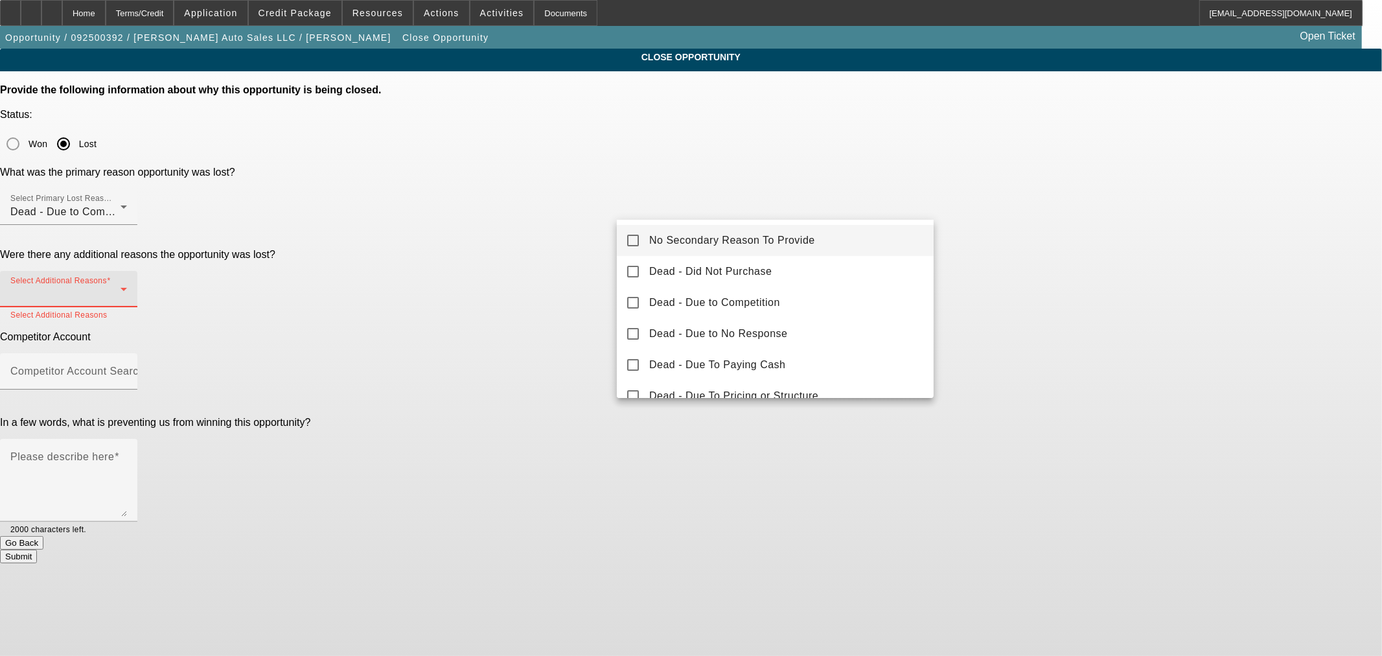
drag, startPoint x: 733, startPoint y: 247, endPoint x: 519, endPoint y: 200, distance: 219.6
click at [731, 247] on span "No Secondary Reason To Provide" at bounding box center [732, 241] width 166 height 16
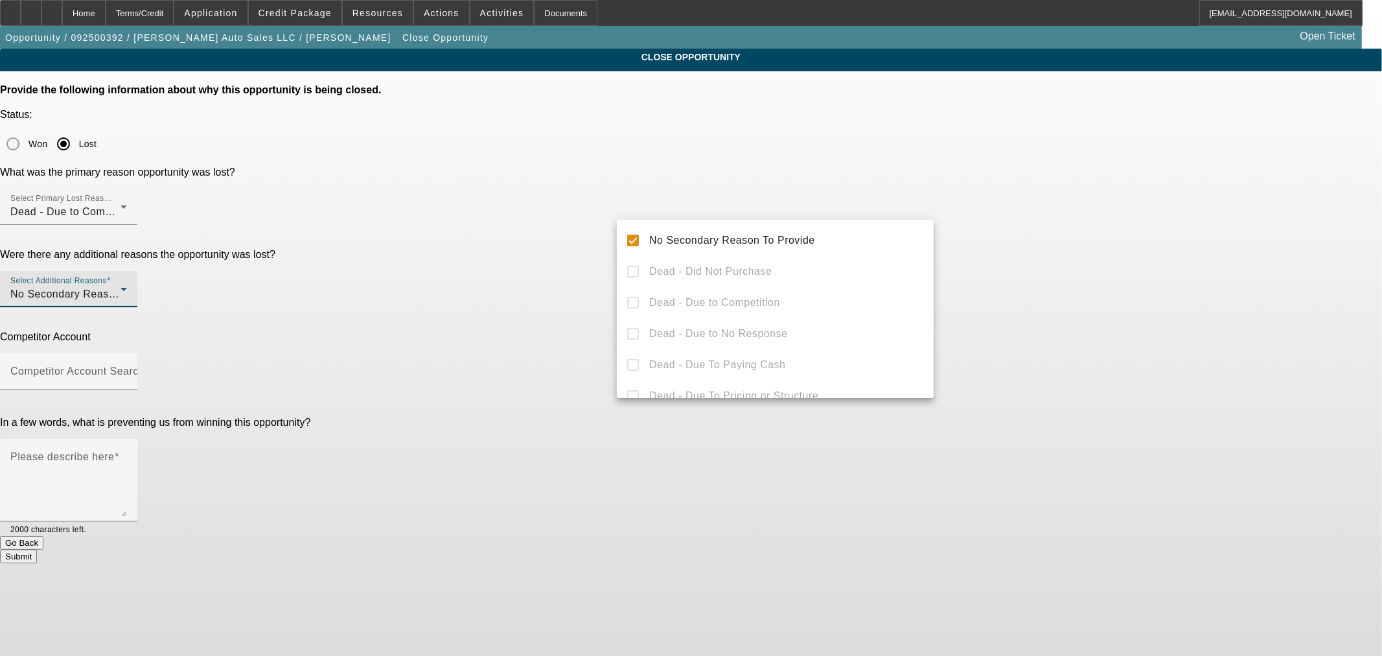
click at [512, 224] on div at bounding box center [691, 328] width 1382 height 656
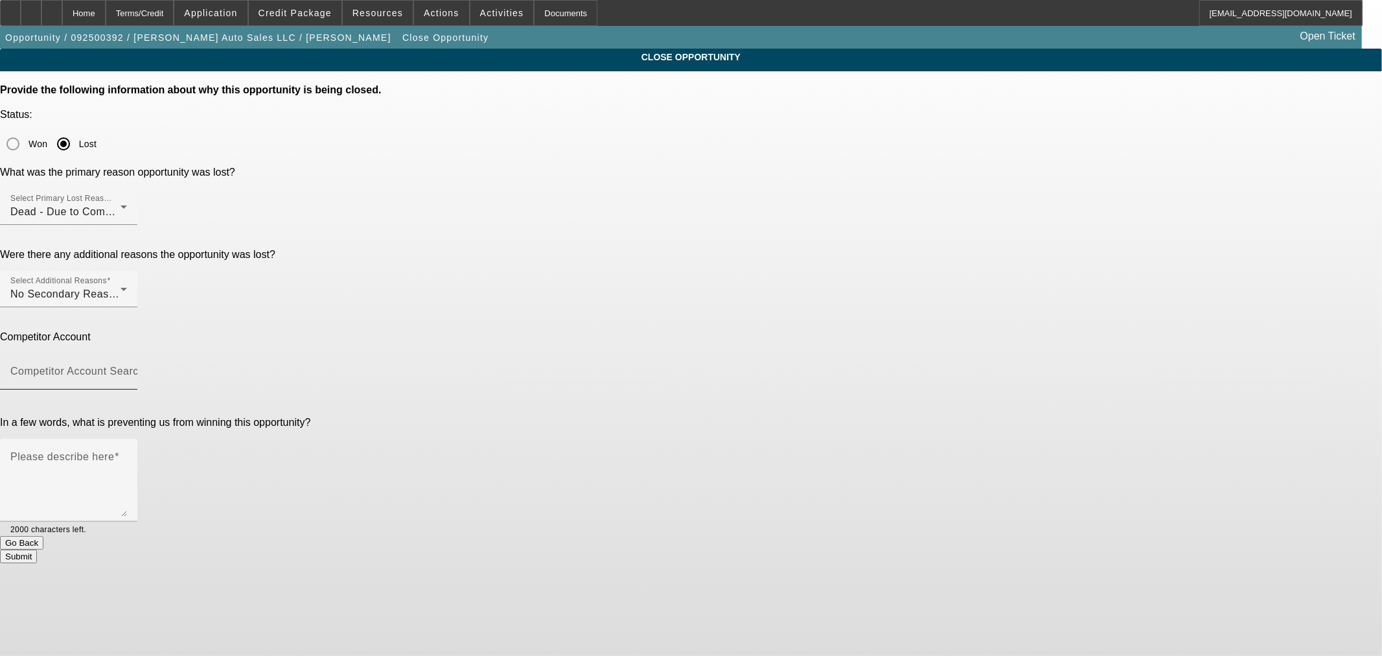
click at [127, 353] on div "Competitor Account Search" at bounding box center [68, 371] width 117 height 36
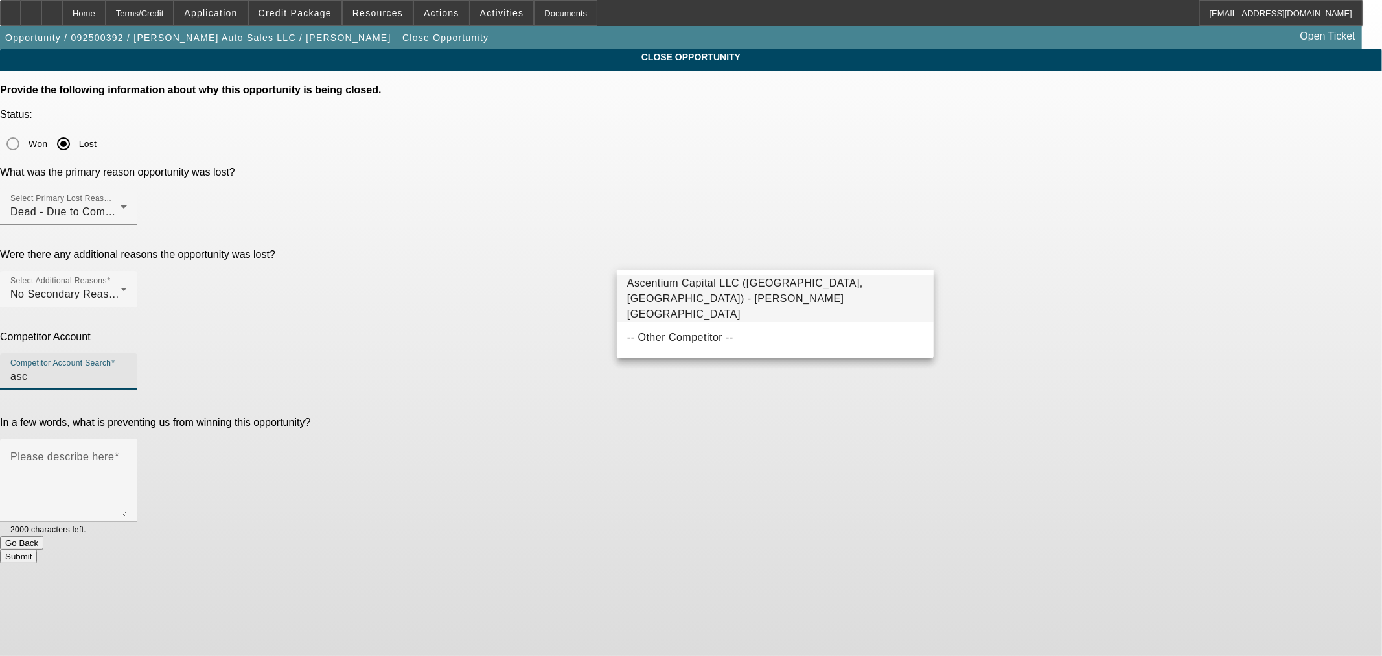
click at [743, 286] on span "Ascentium Capital LLC (Kingwood, TX) - Wheeler, Bryan" at bounding box center [745, 298] width 236 height 42
type input "Ascentium Capital LLC (Kingwood, TX) - Wheeler, Bryan"
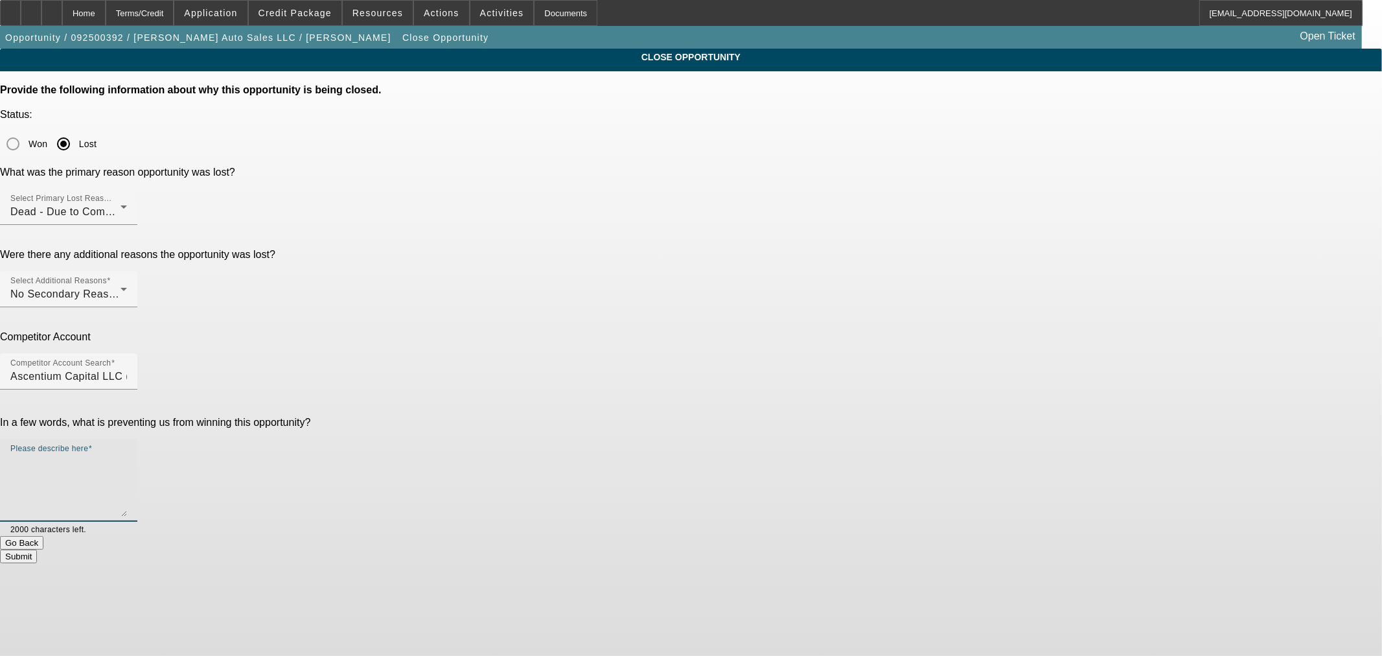
click at [127, 454] on textarea "Please describe here" at bounding box center [68, 485] width 117 height 62
paste textarea "Moving forward with Ascentium. Was able to get 8% for 48 months. They would do …"
type textarea "Moving forward with Ascentium. Was able to get 8% for 48 months. They would do …"
click at [37, 549] on button "Submit" at bounding box center [18, 556] width 37 height 14
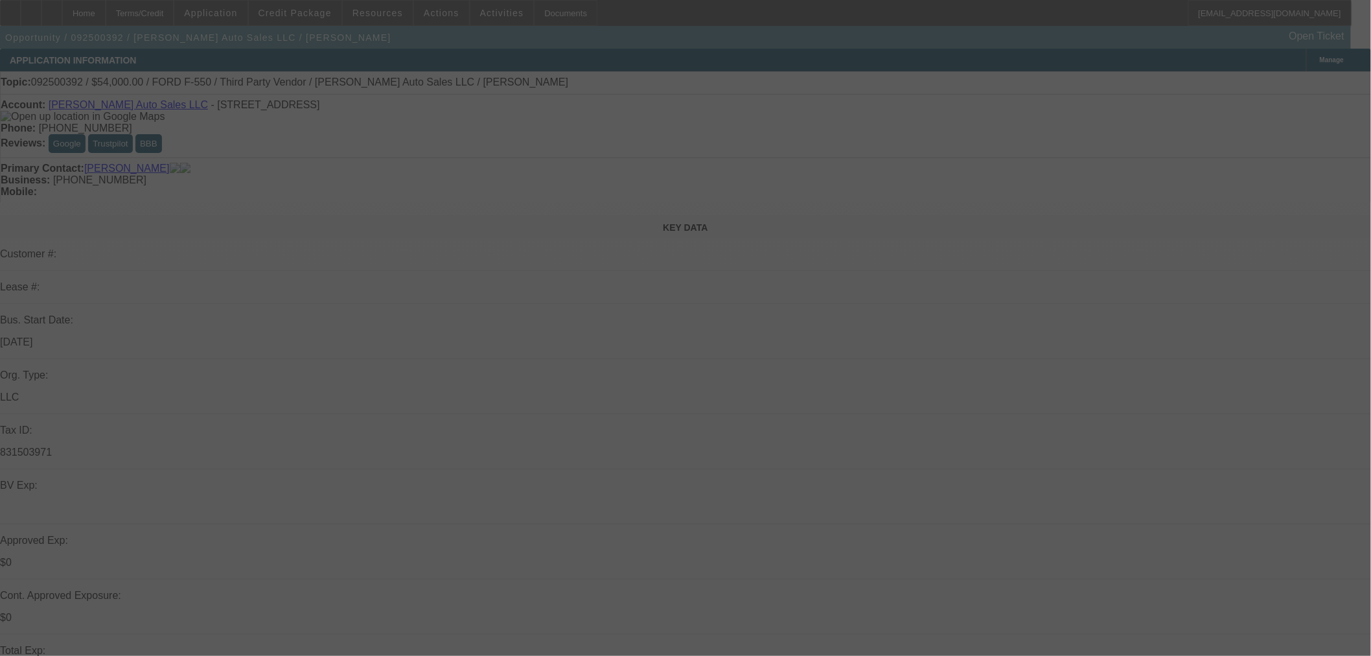
select select "0"
select select "2"
select select "0"
select select "6"
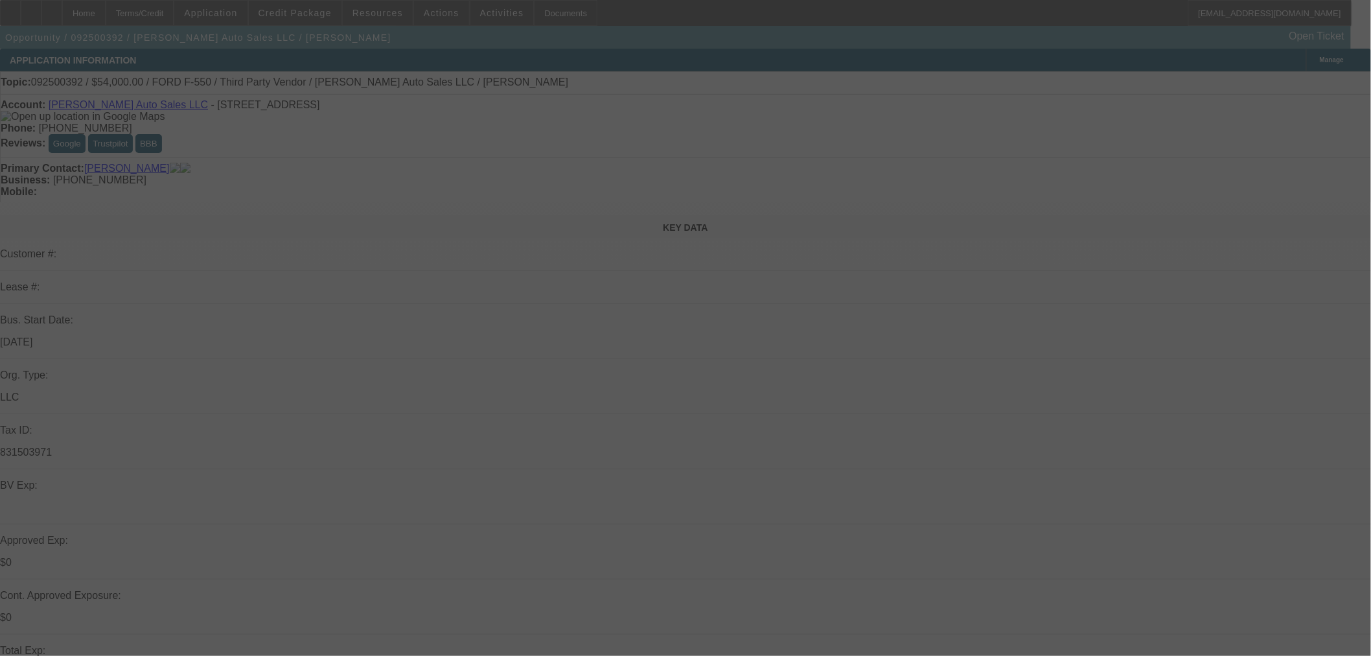
select select "0"
select select "2"
select select "0"
select select "6"
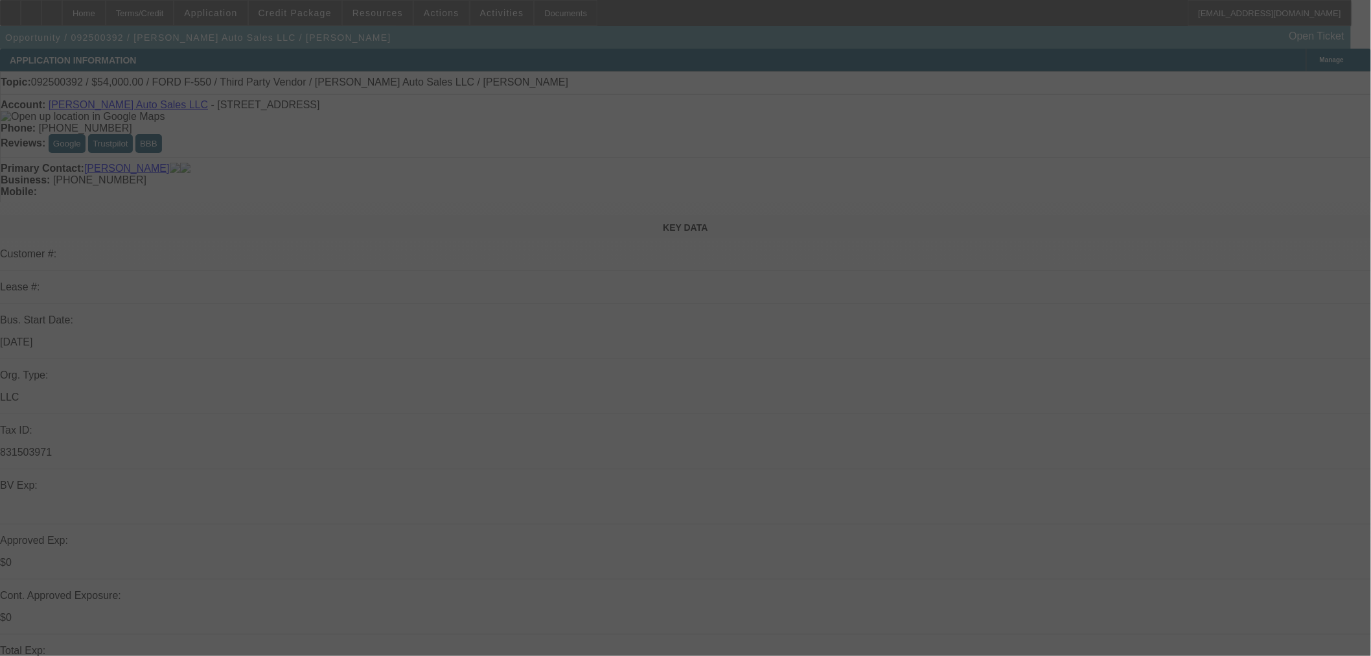
select select "0"
select select "2"
select select "0"
select select "6"
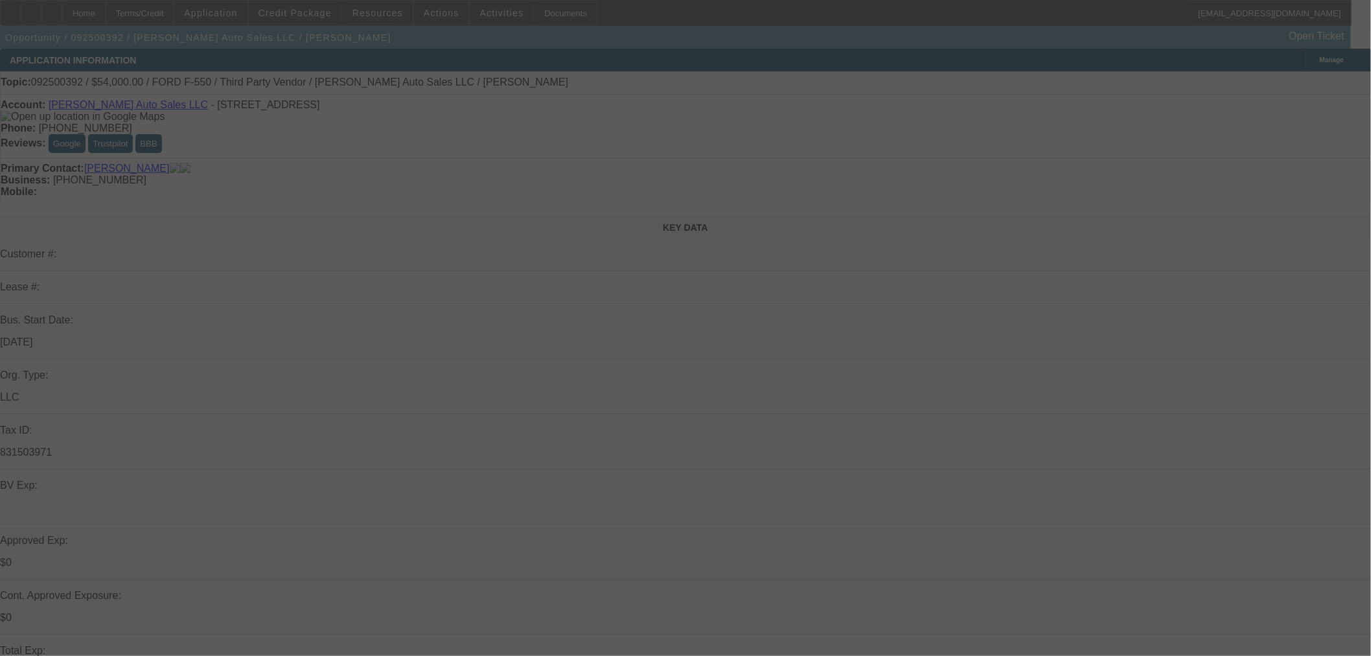
select select "0"
select select "2"
select select "0"
select select "6"
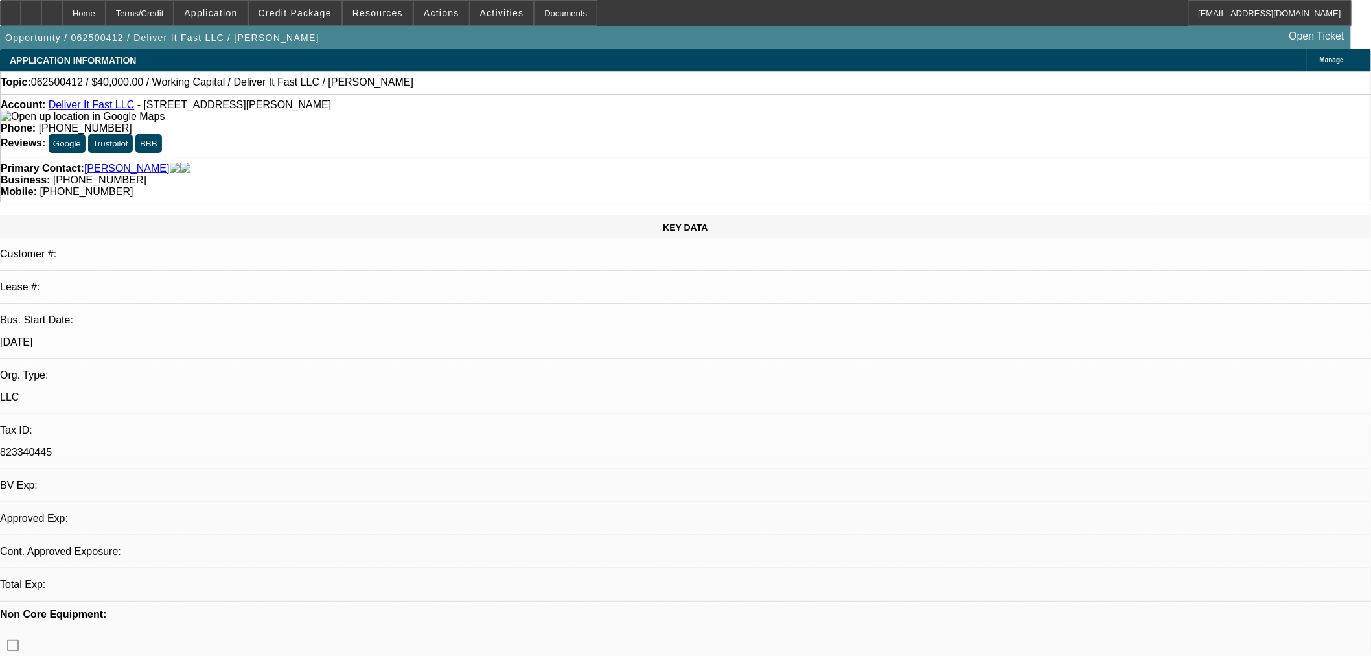
select select "0"
select select "2"
select select "0.1"
select select "4"
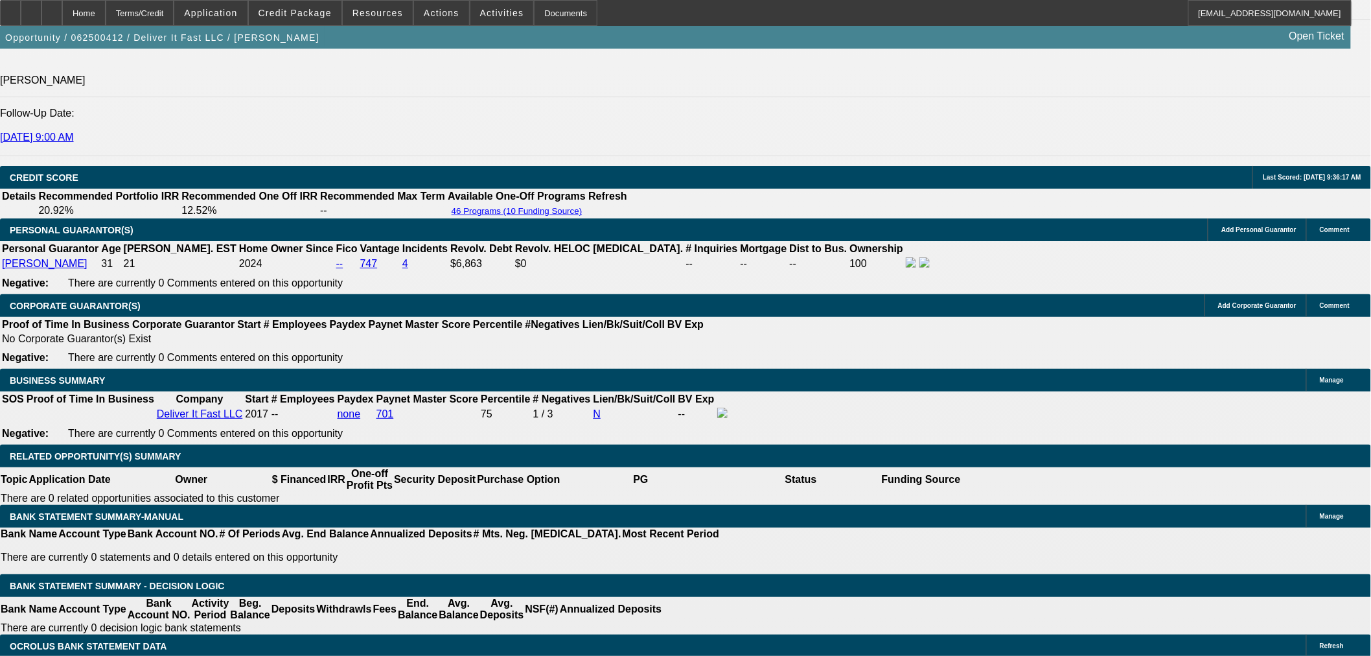
scroll to position [1655, 0]
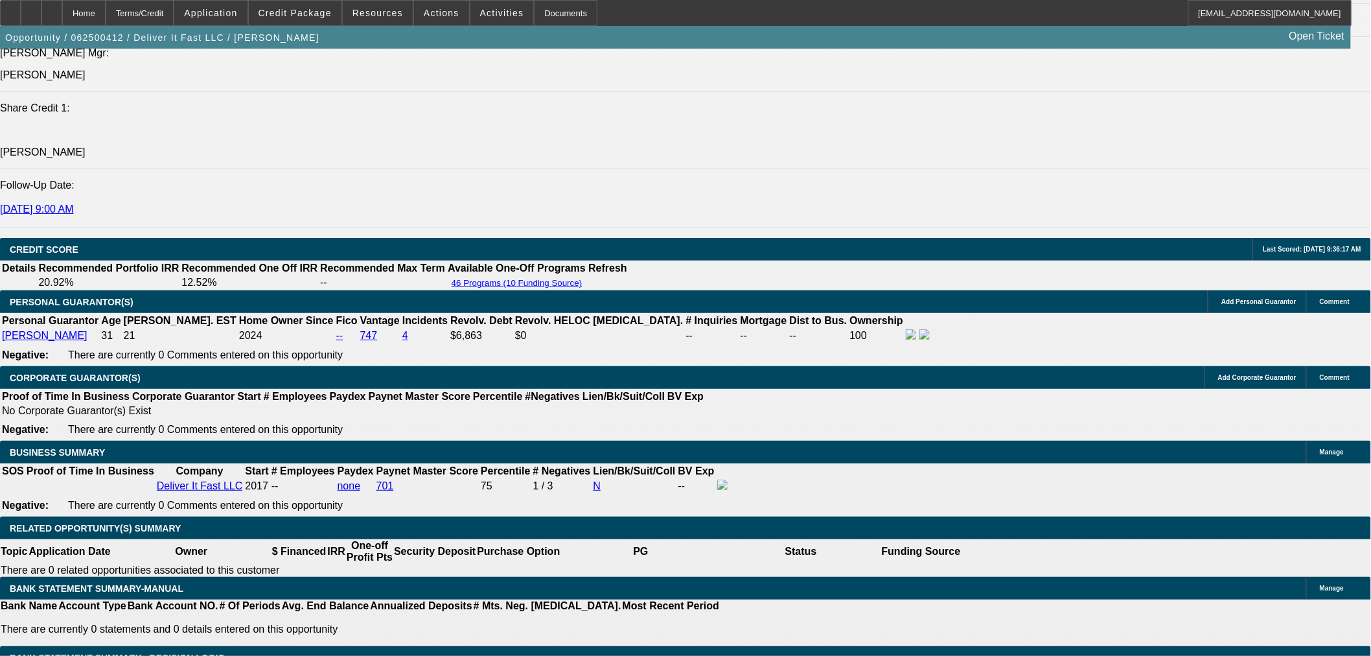
drag, startPoint x: 299, startPoint y: 242, endPoint x: 322, endPoint y: 241, distance: 22.7
drag, startPoint x: 327, startPoint y: 243, endPoint x: 298, endPoint y: 246, distance: 29.3
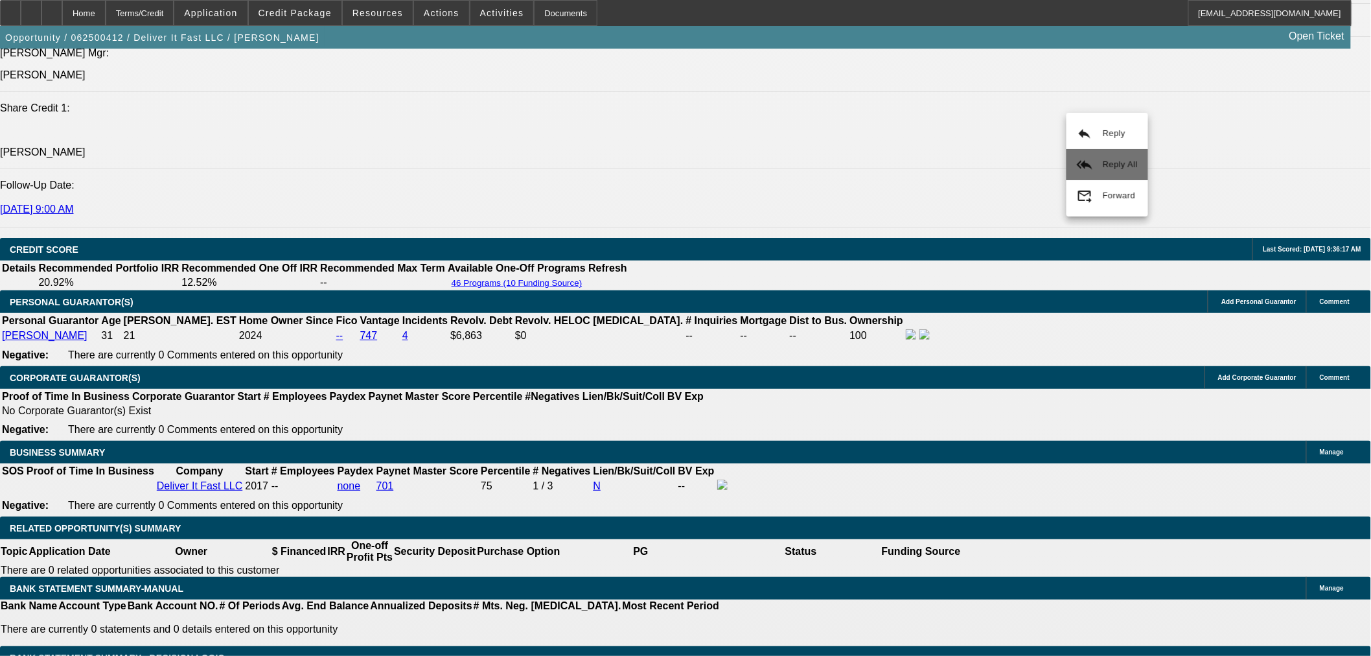
click at [1130, 172] on span "Reply All" at bounding box center [1119, 165] width 35 height 16
drag, startPoint x: 935, startPoint y: 448, endPoint x: 1259, endPoint y: 468, distance: 324.5
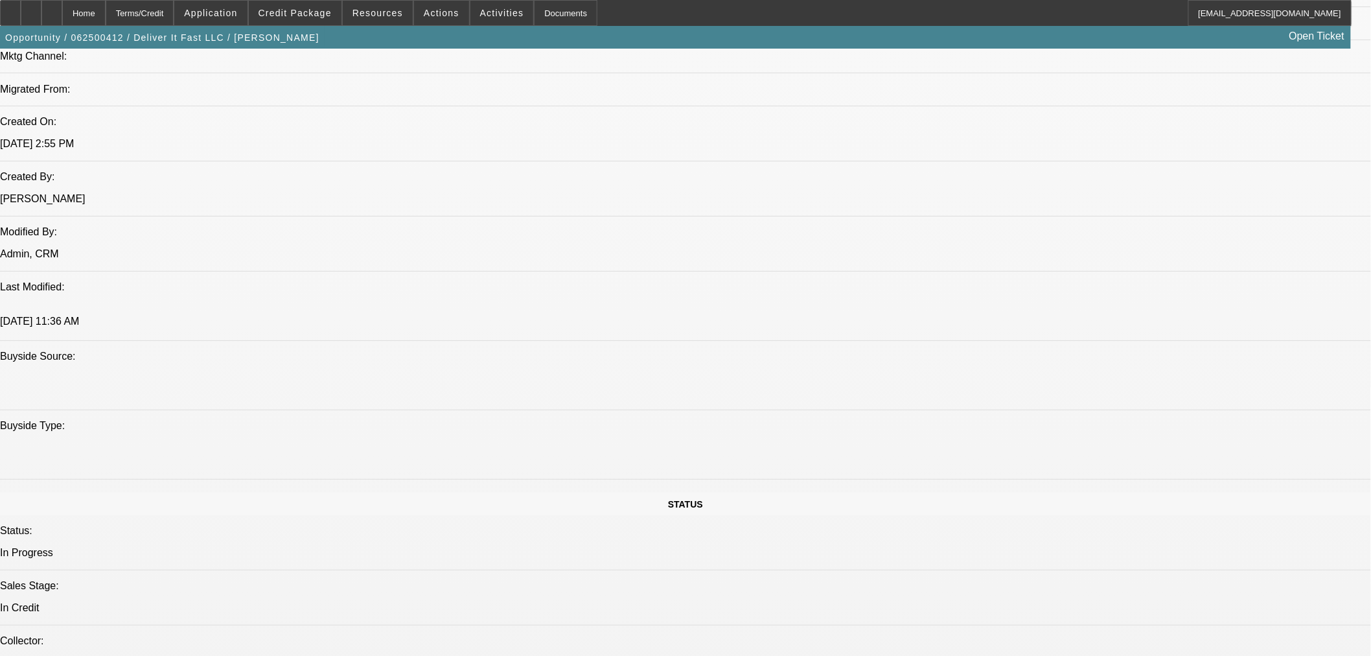
scroll to position [792, 0]
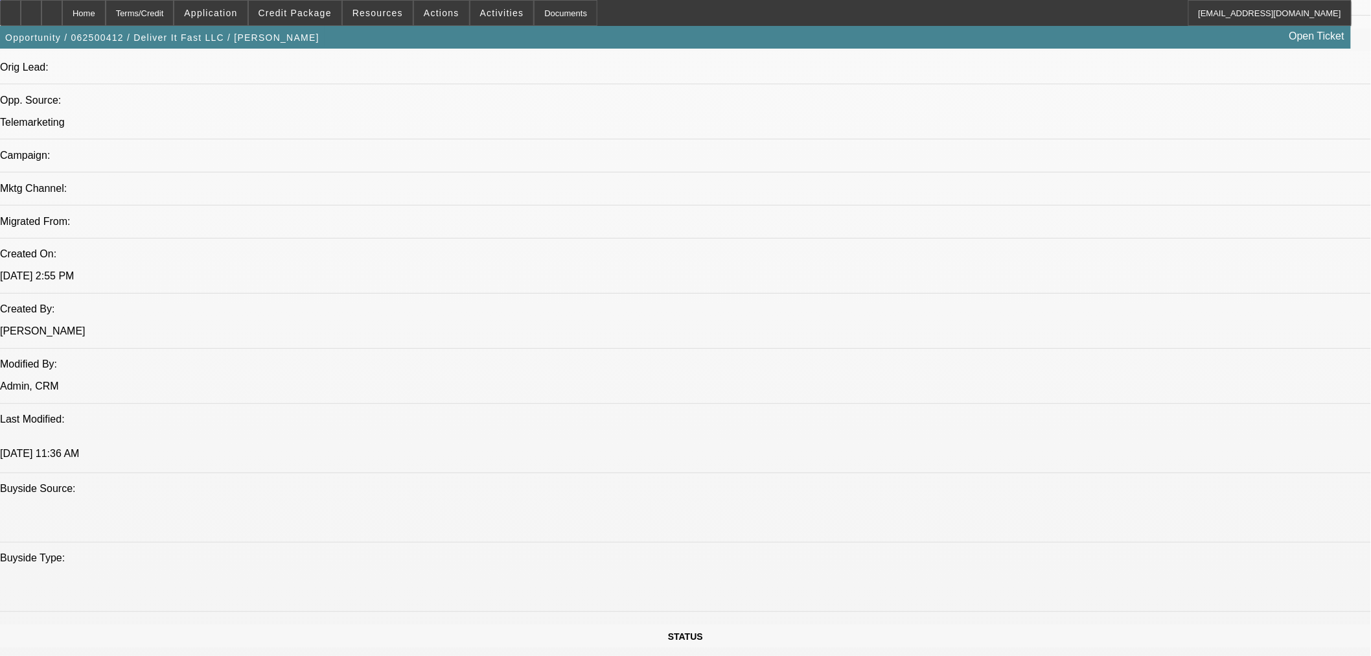
drag, startPoint x: 546, startPoint y: 470, endPoint x: 597, endPoint y: 467, distance: 51.2
